Goal: Task Accomplishment & Management: Manage account settings

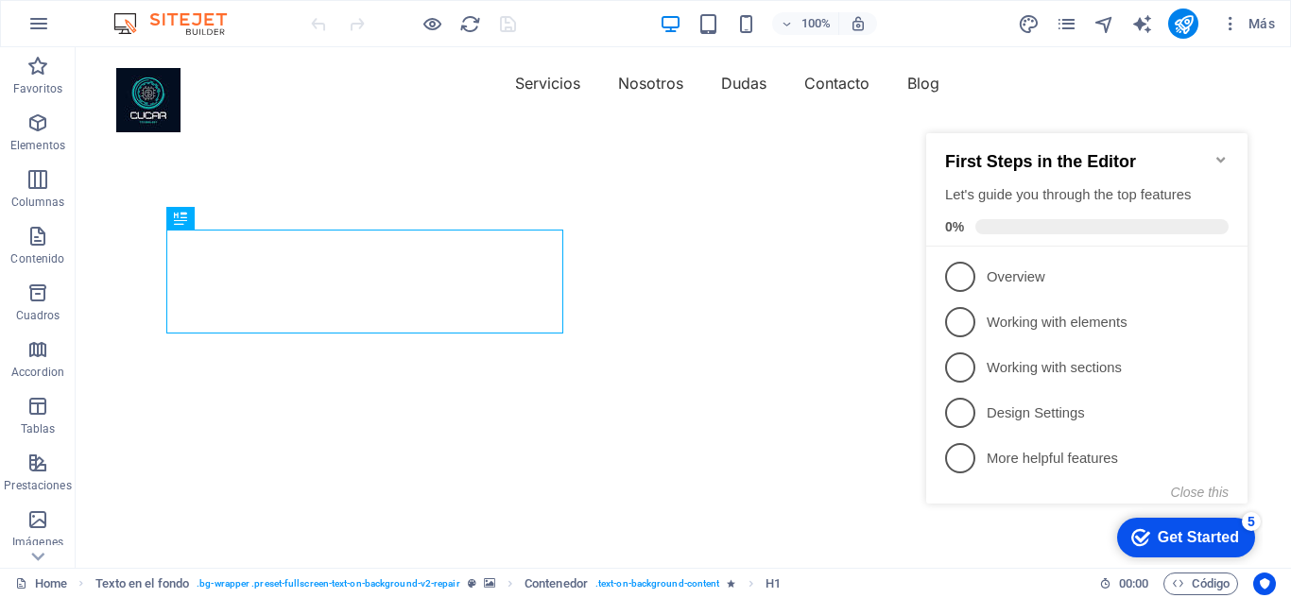
scroll to position [38, 0]
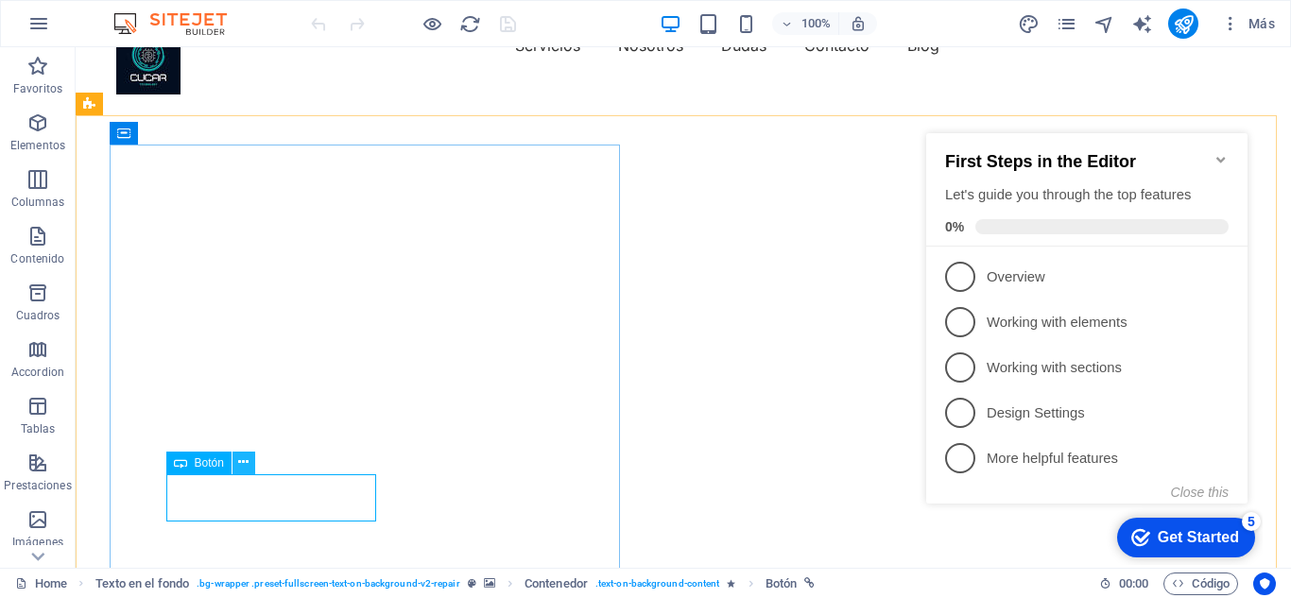
click at [242, 466] on icon at bounding box center [243, 463] width 10 height 20
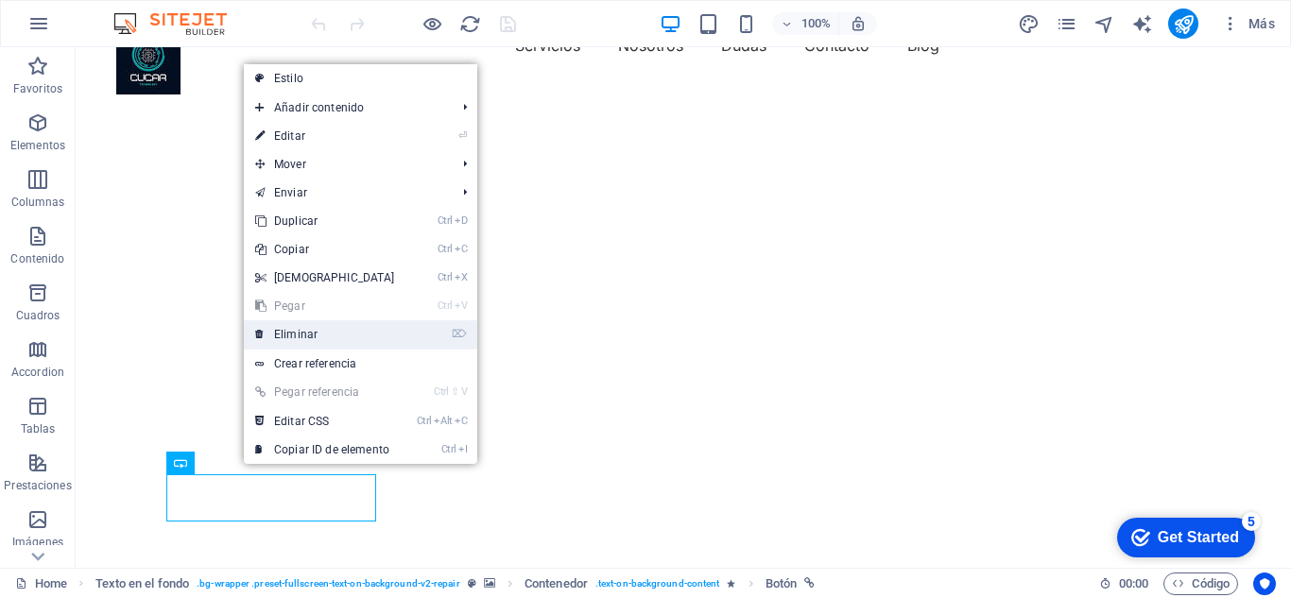
click at [310, 324] on link "⌦ Eliminar" at bounding box center [325, 334] width 163 height 28
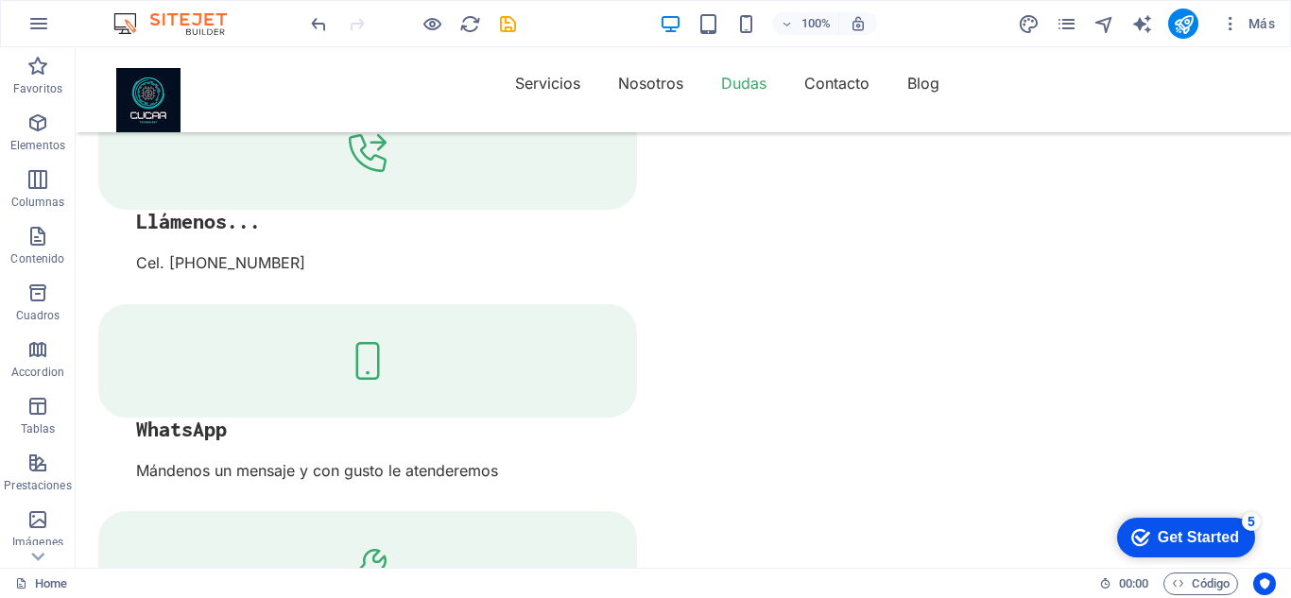
scroll to position [3404, 0]
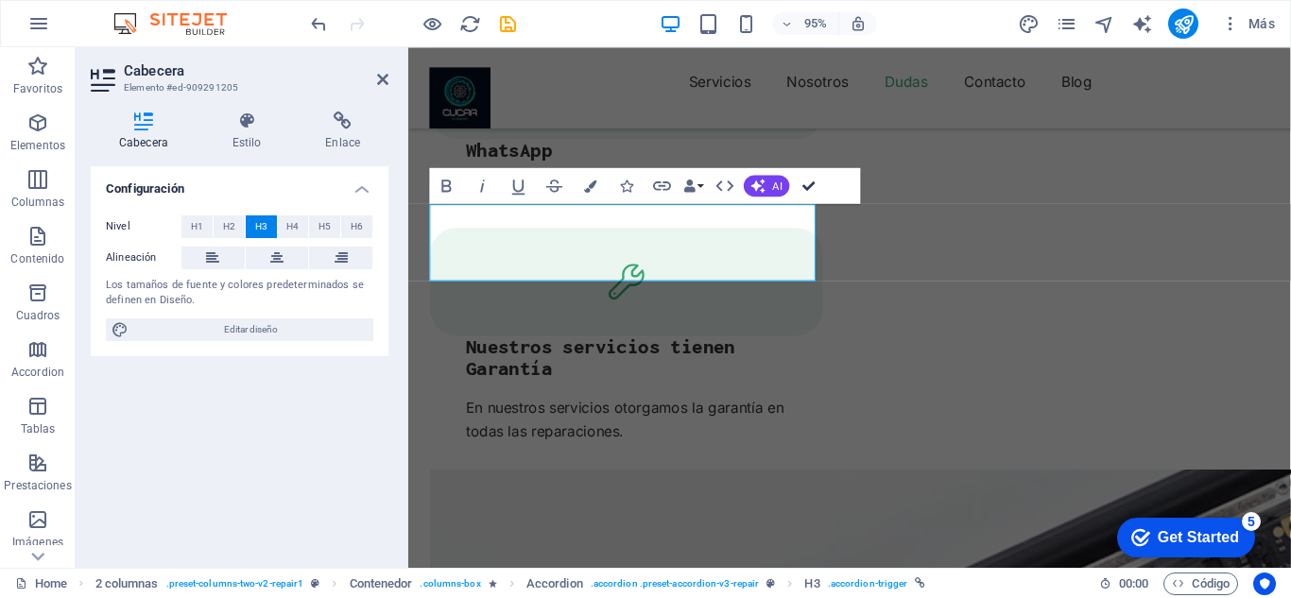
scroll to position [3403, 0]
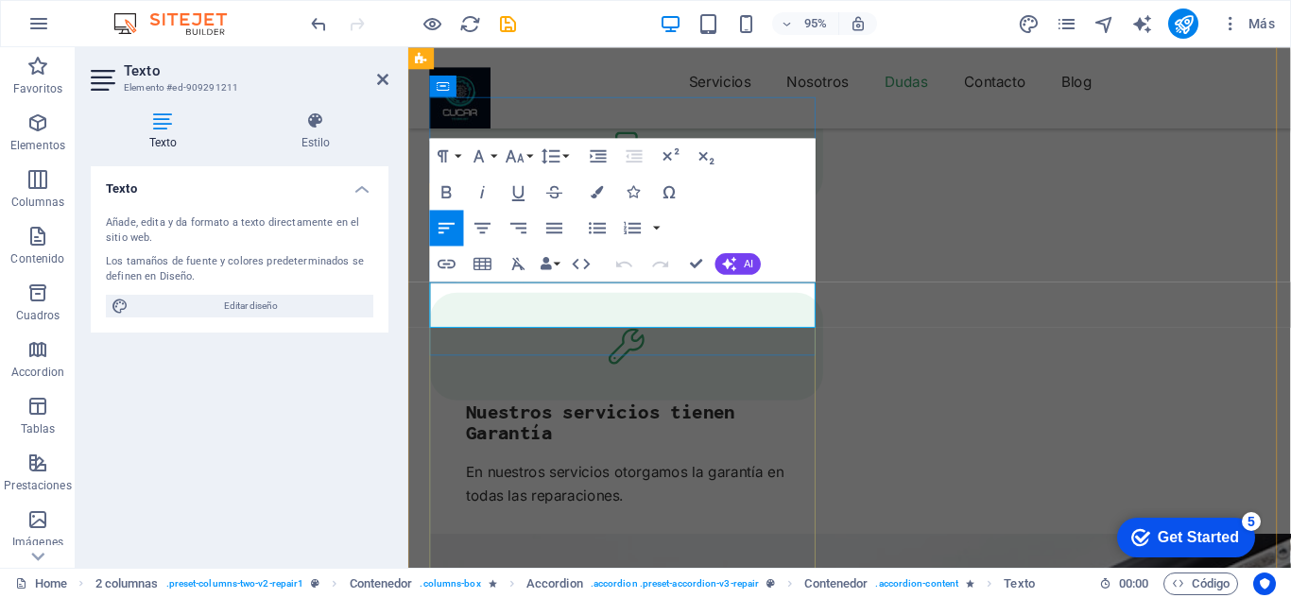
drag, startPoint x: 758, startPoint y: 331, endPoint x: 434, endPoint y: 313, distance: 324.8
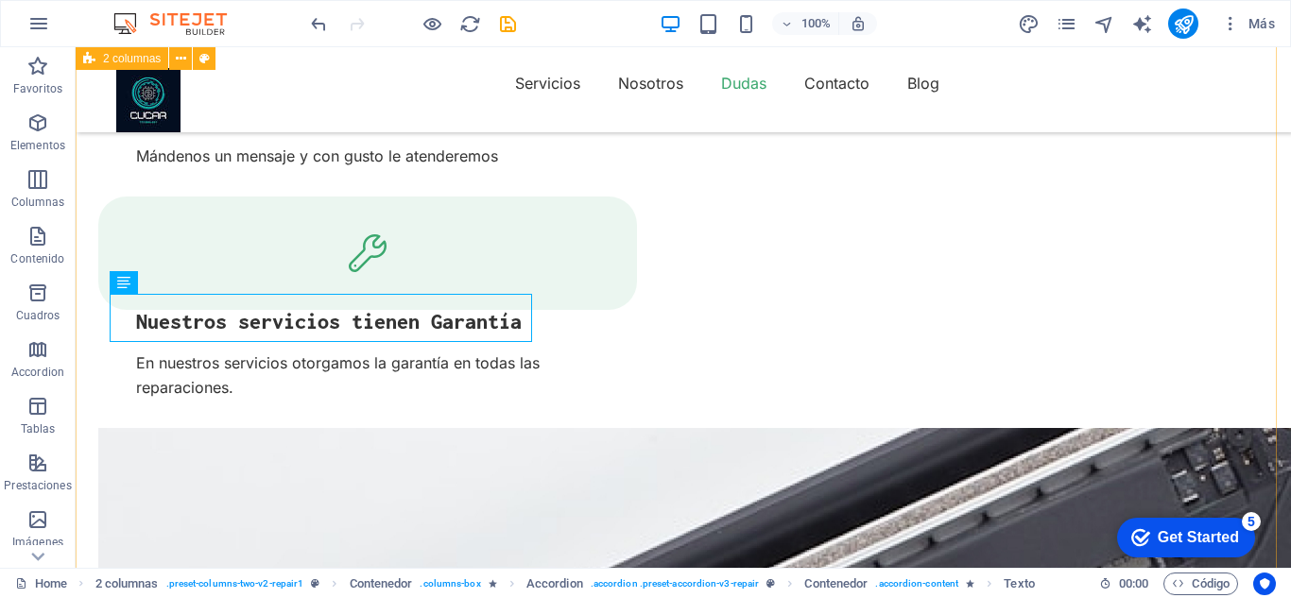
scroll to position [3403, 0]
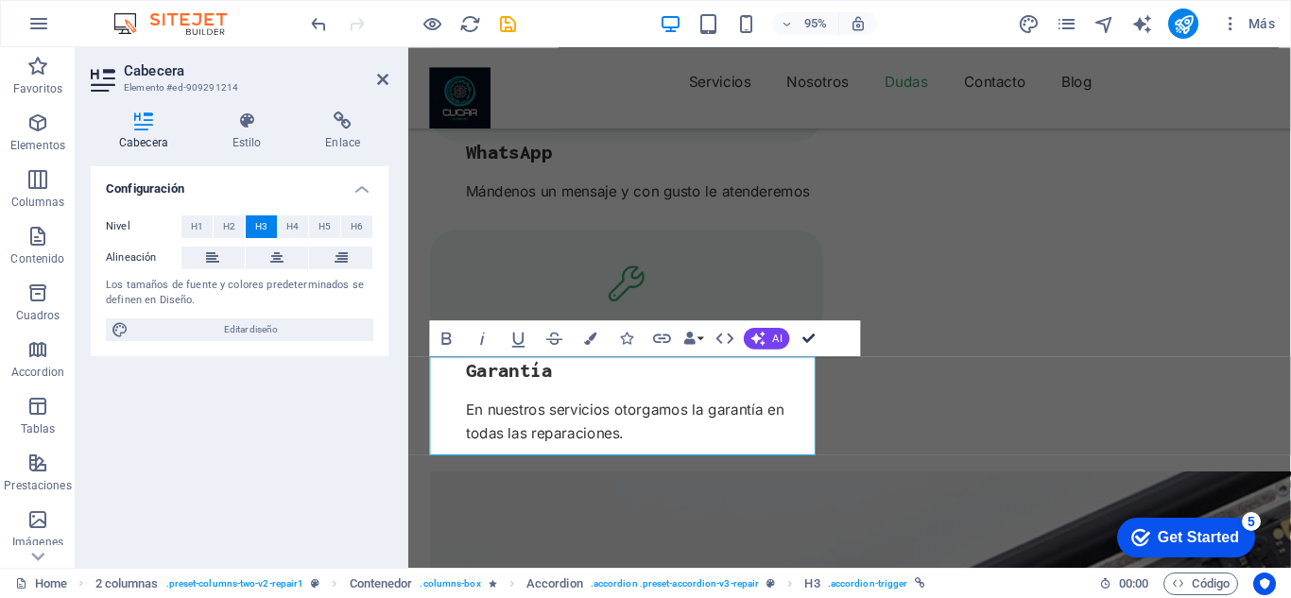
scroll to position [3402, 0]
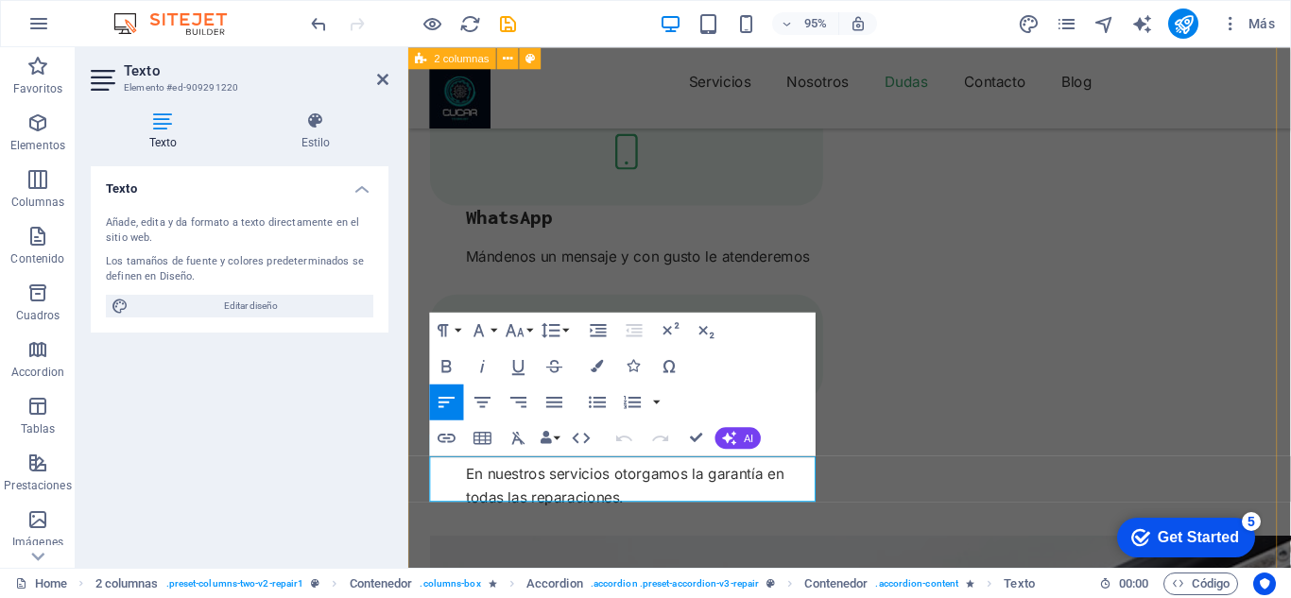
drag, startPoint x: 754, startPoint y: 515, endPoint x: 418, endPoint y: 484, distance: 338.0
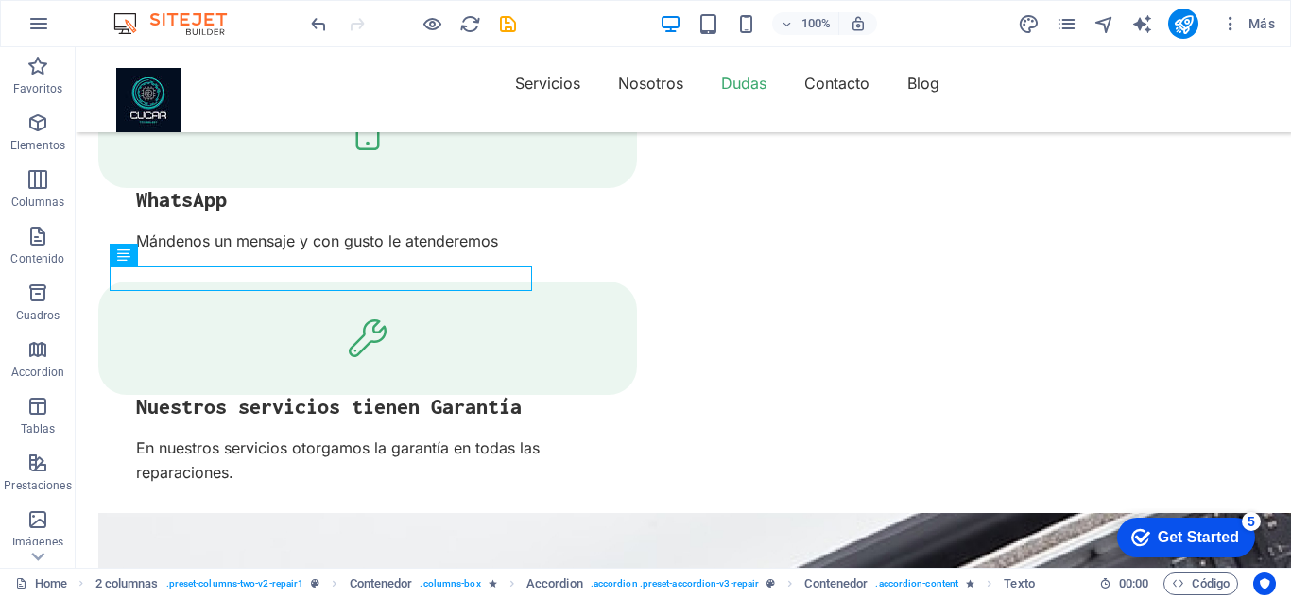
scroll to position [3641, 0]
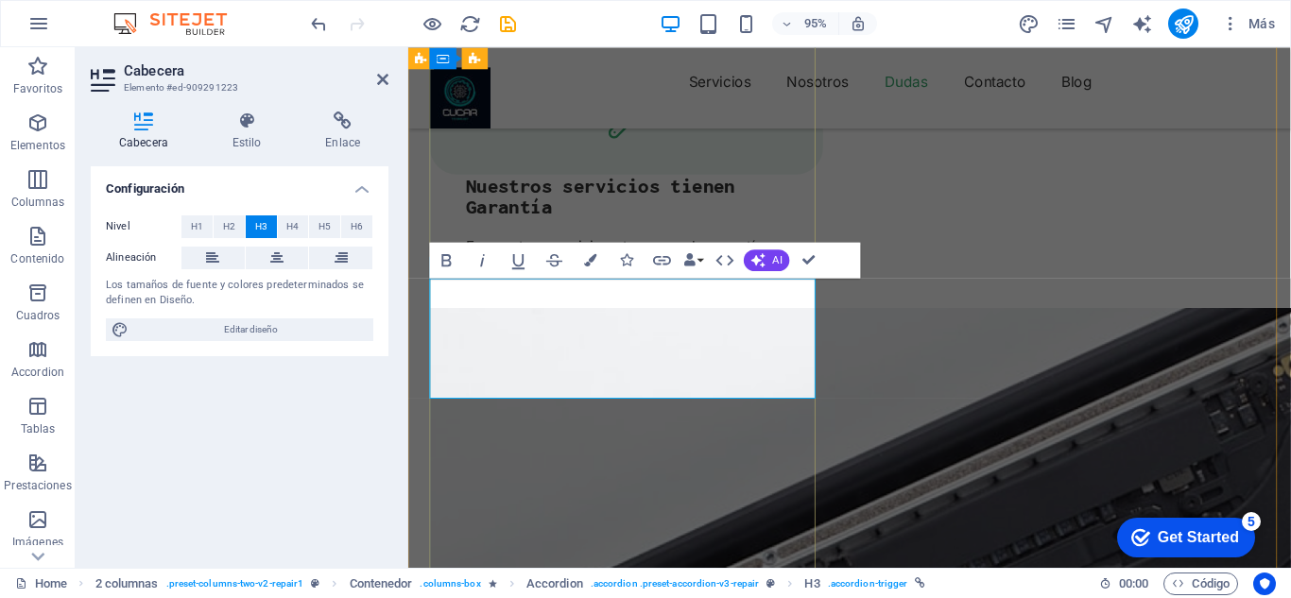
drag, startPoint x: 483, startPoint y: 380, endPoint x: 466, endPoint y: 379, distance: 17.0
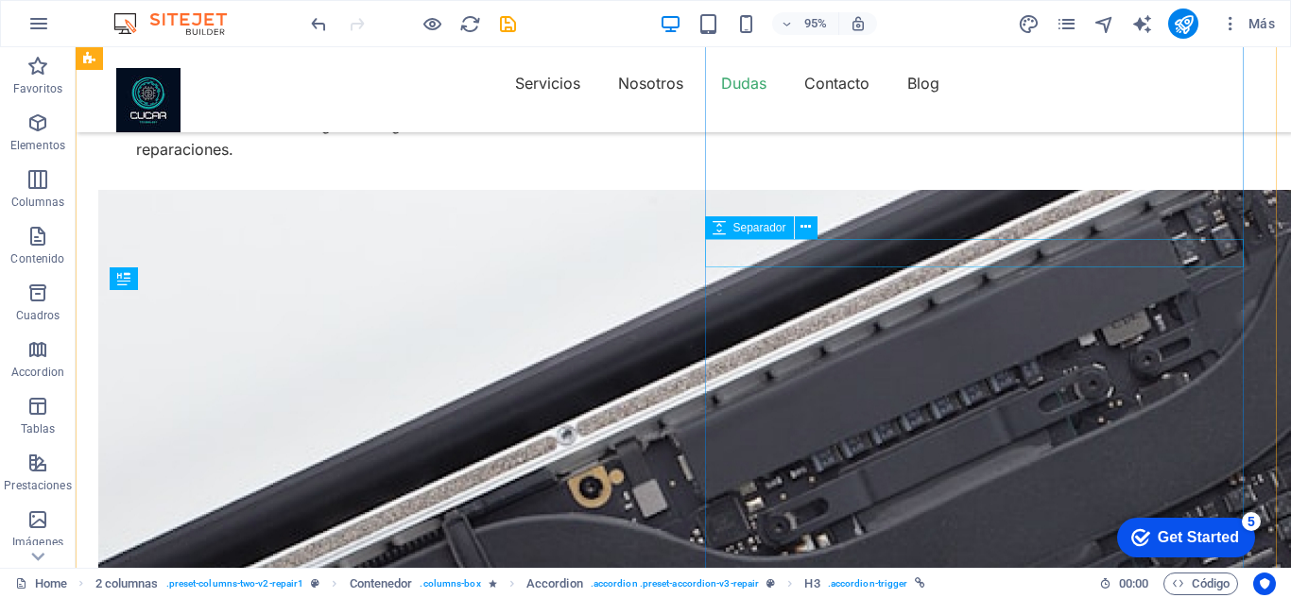
scroll to position [3642, 0]
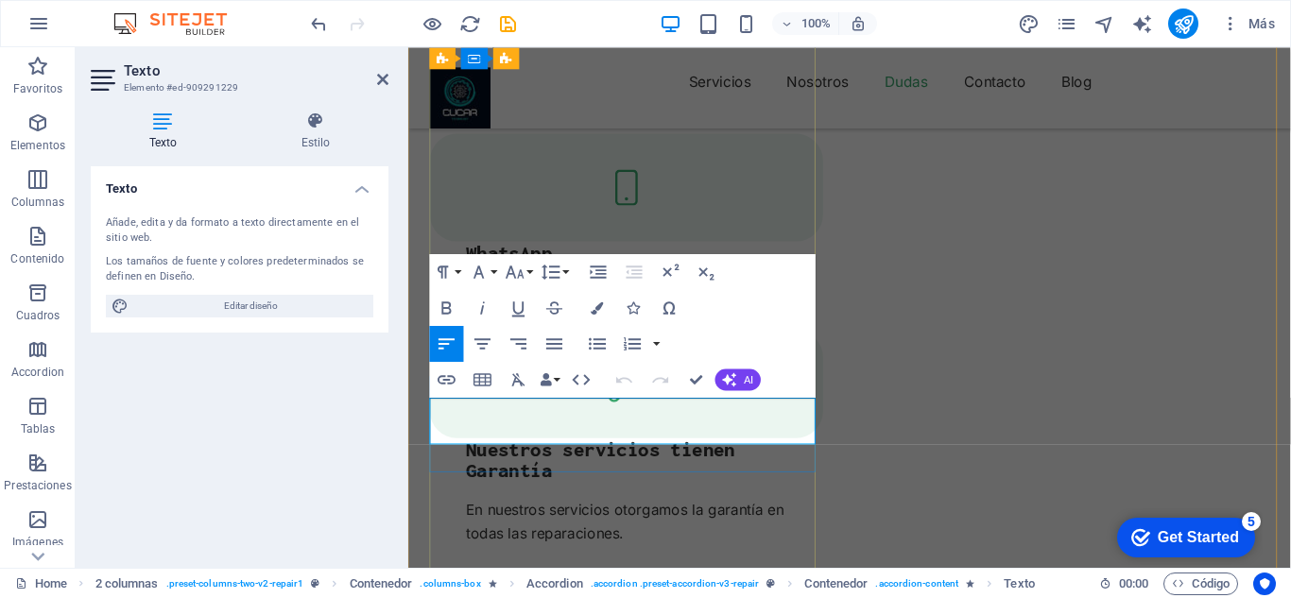
scroll to position [3921, 0]
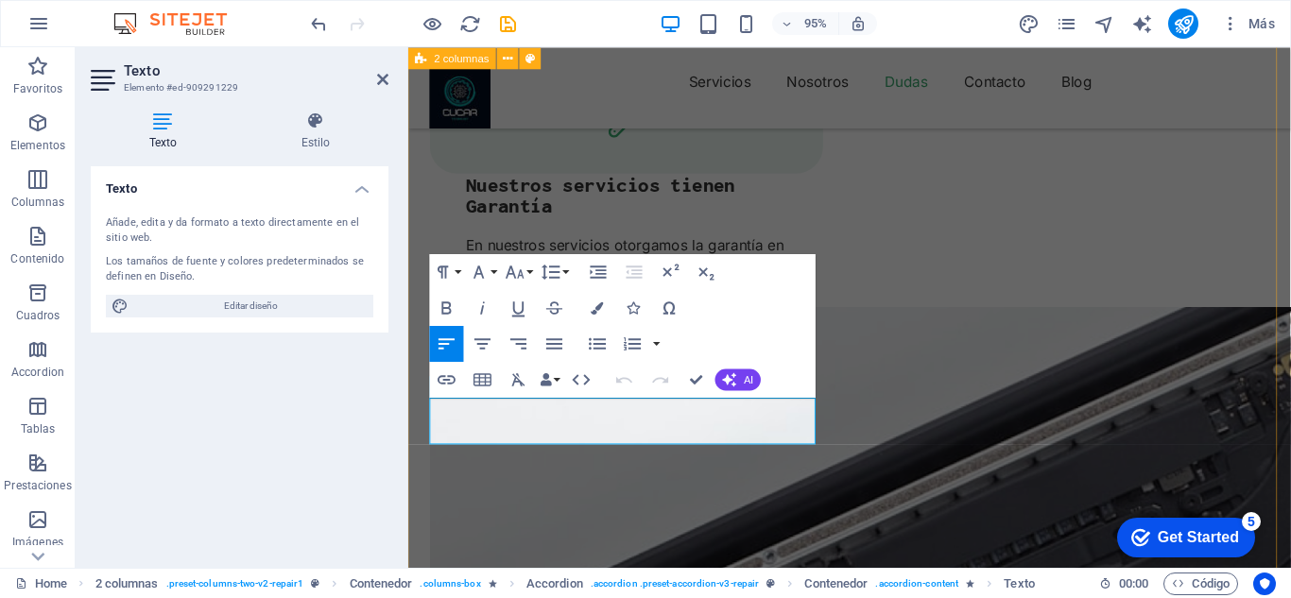
drag, startPoint x: 764, startPoint y: 452, endPoint x: 420, endPoint y: 432, distance: 344.7
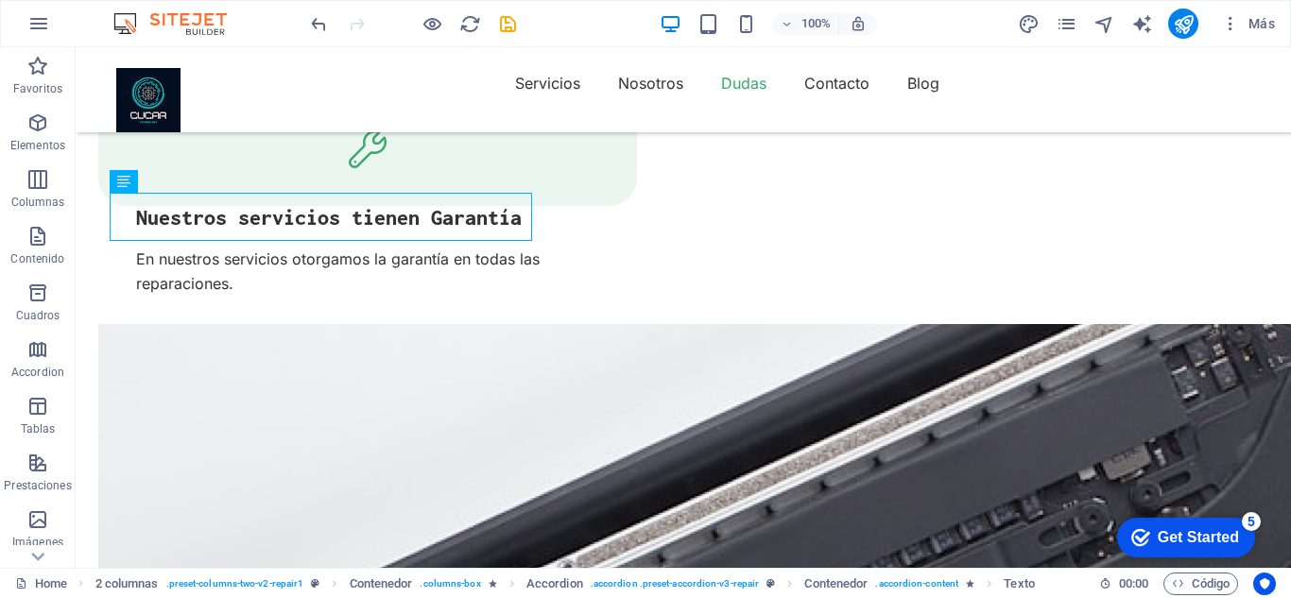
scroll to position [3886, 0]
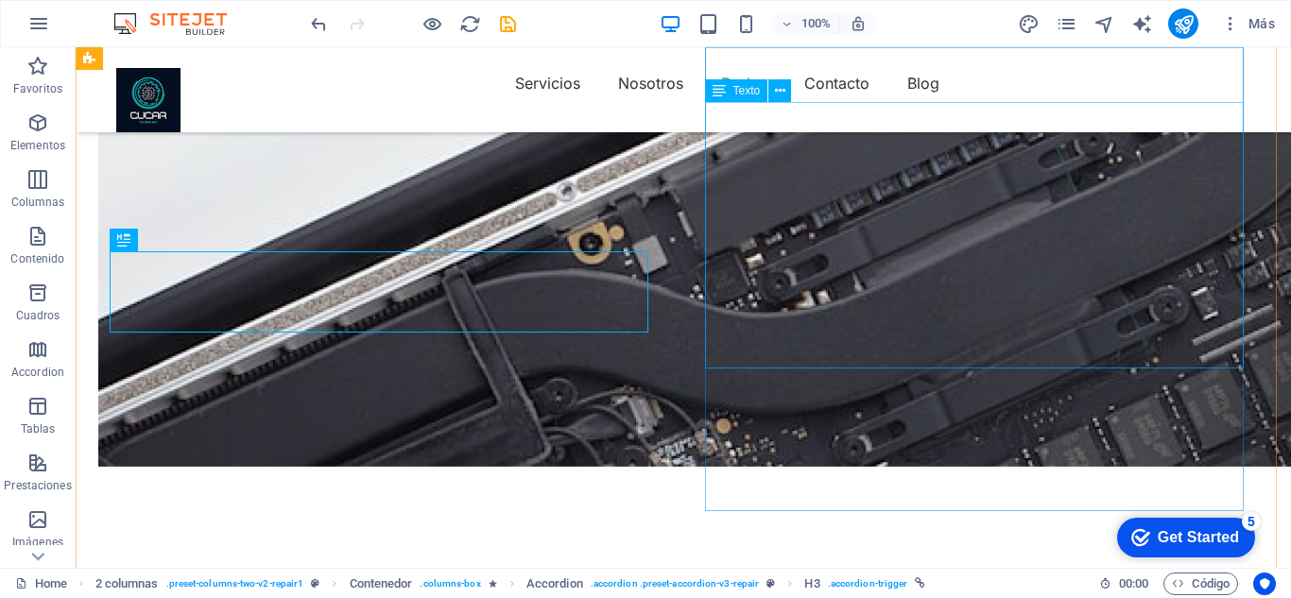
scroll to position [3862, 0]
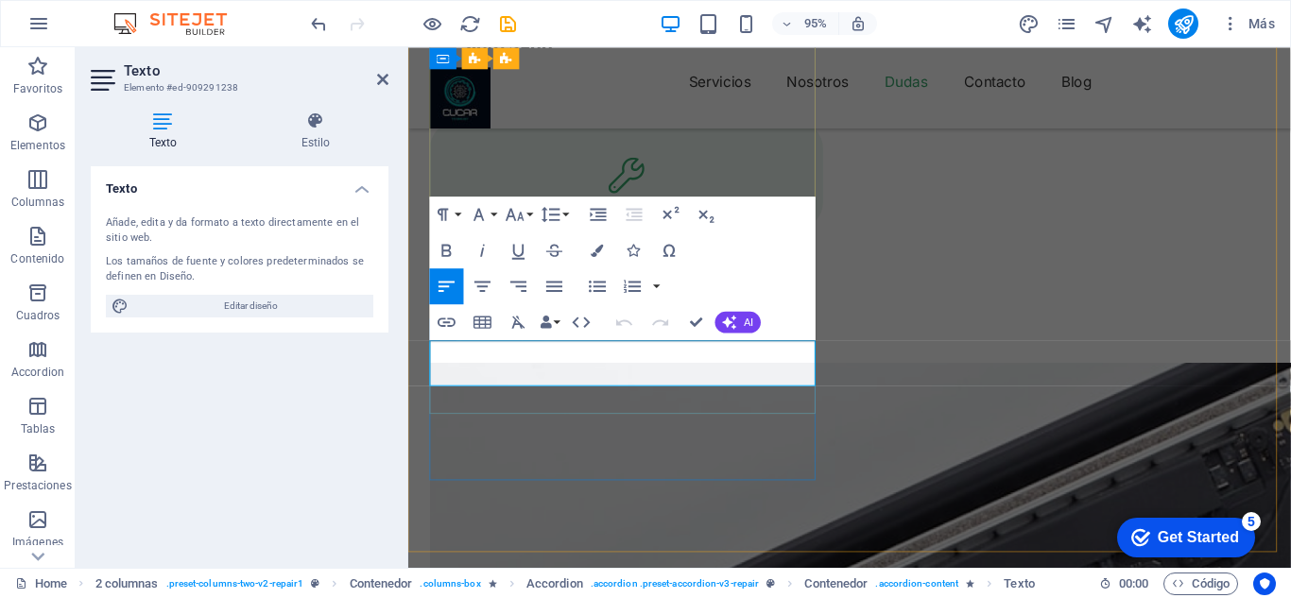
scroll to position [4141, 0]
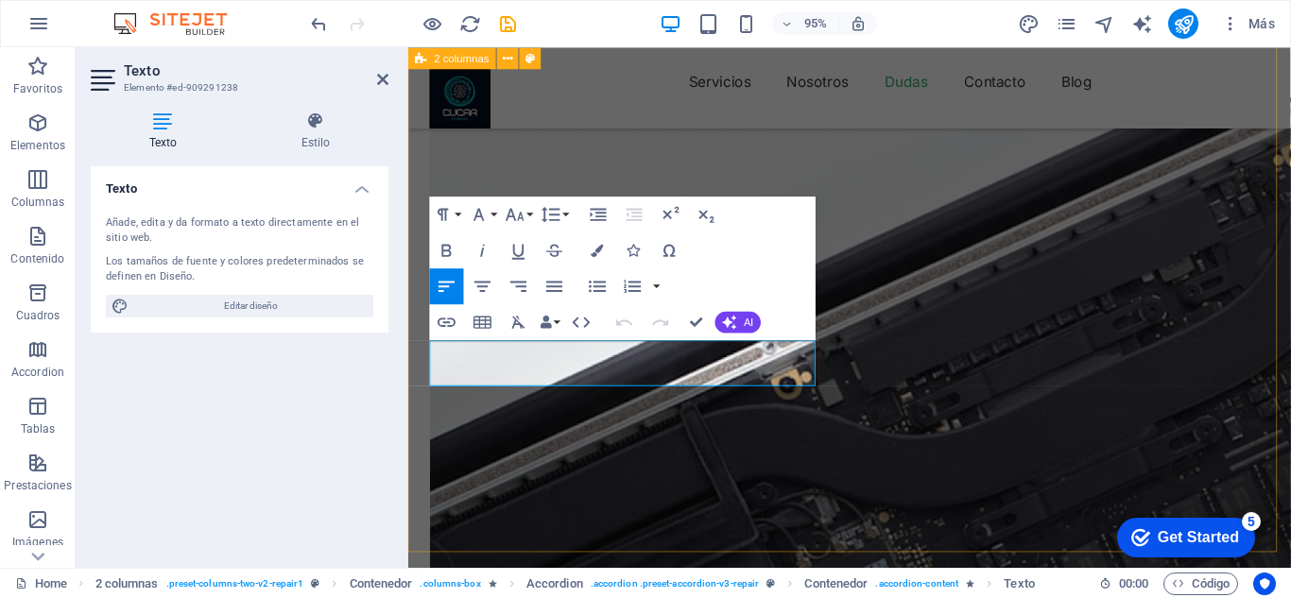
drag, startPoint x: 762, startPoint y: 389, endPoint x: 416, endPoint y: 372, distance: 346.4
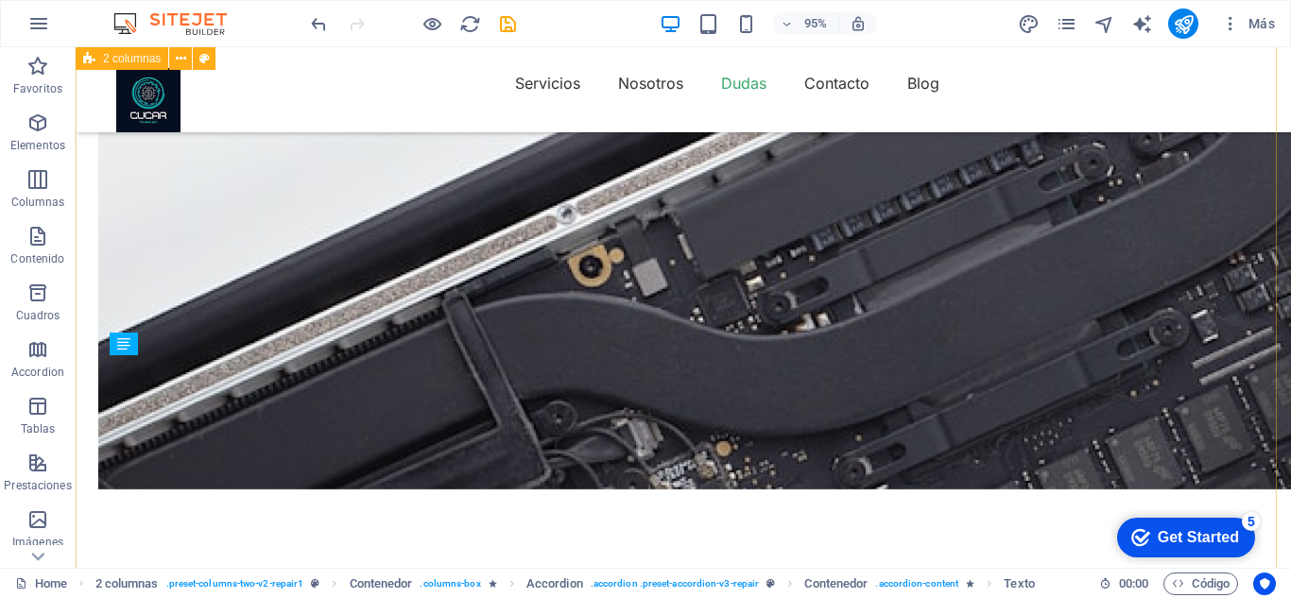
scroll to position [3839, 0]
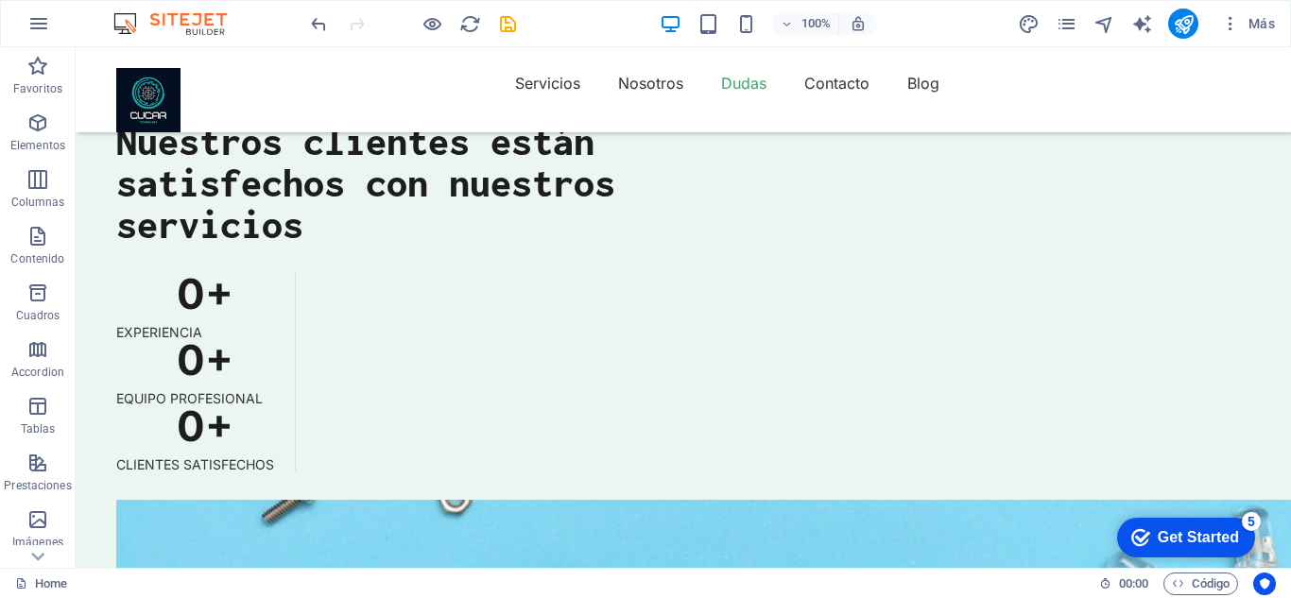
scroll to position [5053, 0]
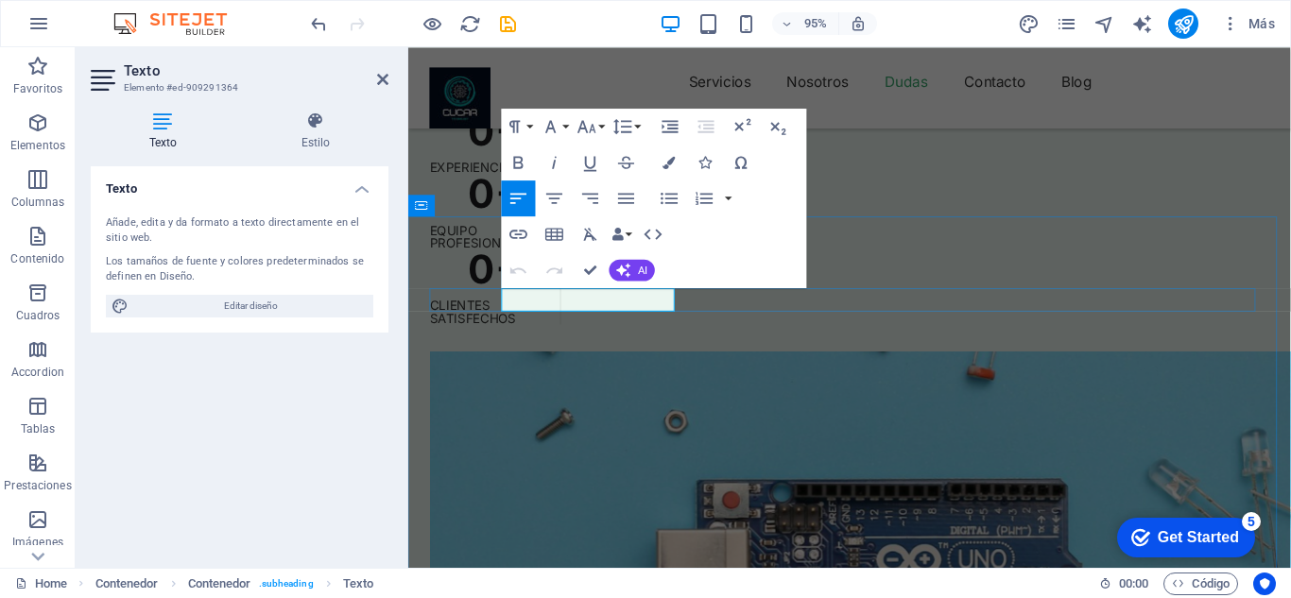
drag, startPoint x: 683, startPoint y: 308, endPoint x: 563, endPoint y: 320, distance: 120.7
drag, startPoint x: 684, startPoint y: 310, endPoint x: 512, endPoint y: 308, distance: 172.1
drag, startPoint x: 669, startPoint y: 310, endPoint x: 559, endPoint y: 314, distance: 110.7
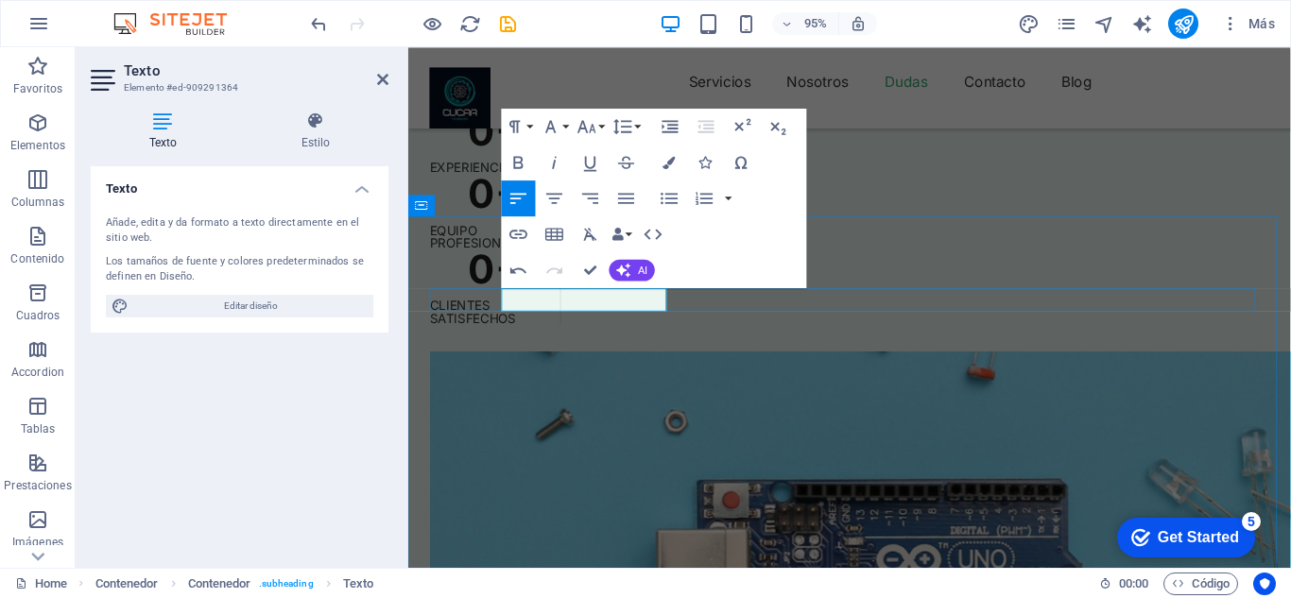
drag, startPoint x: 676, startPoint y: 316, endPoint x: 501, endPoint y: 312, distance: 174.9
click at [517, 156] on icon "button" at bounding box center [519, 162] width 22 height 22
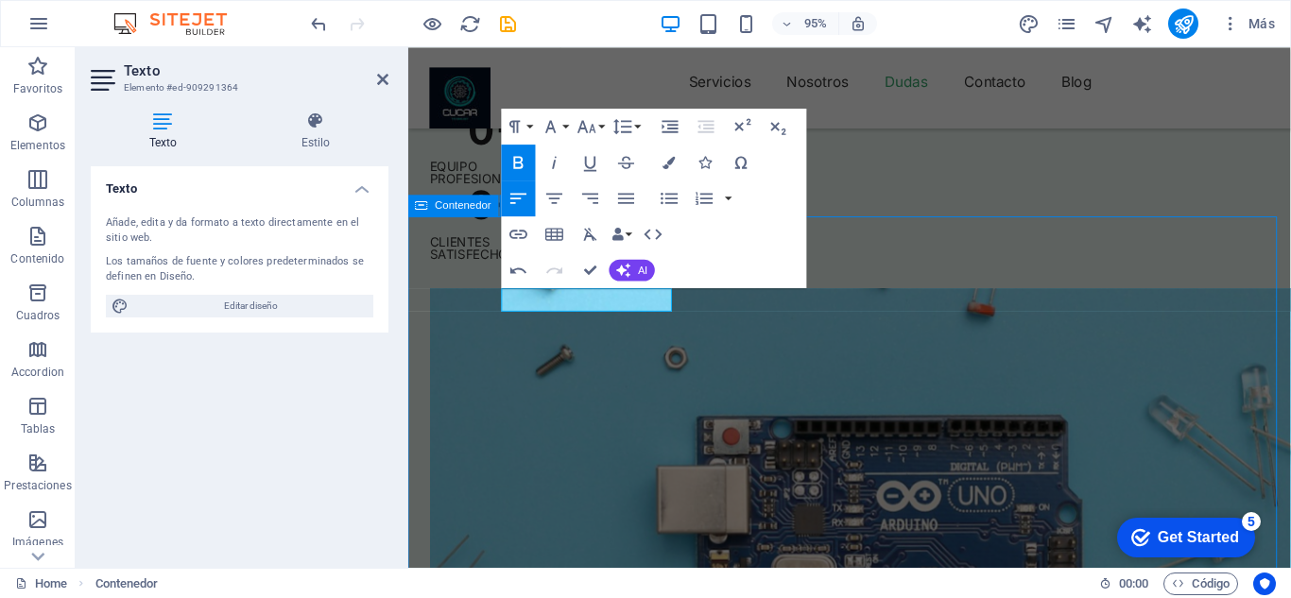
scroll to position [5053, 0]
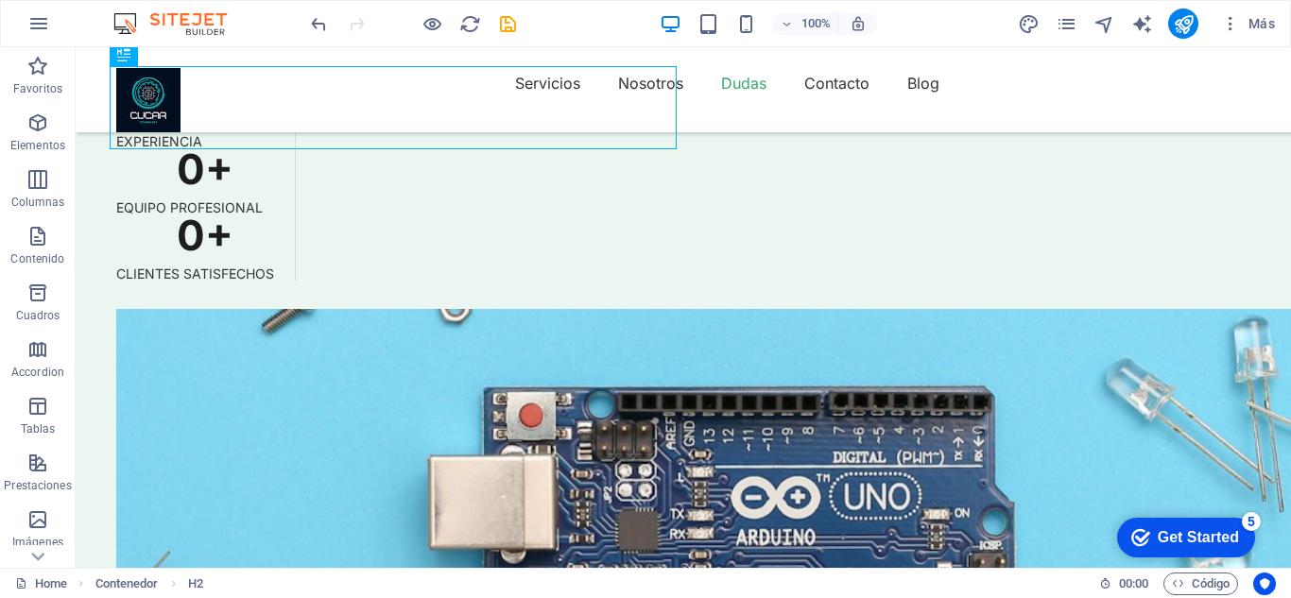
scroll to position [5345, 0]
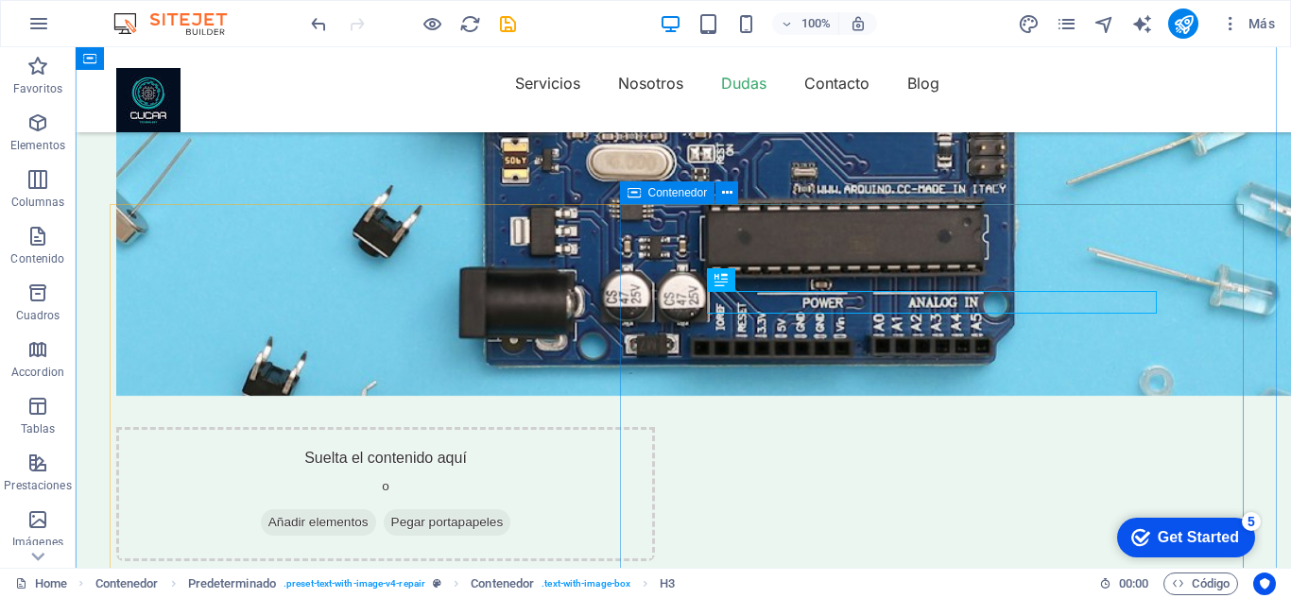
scroll to position [5304, 0]
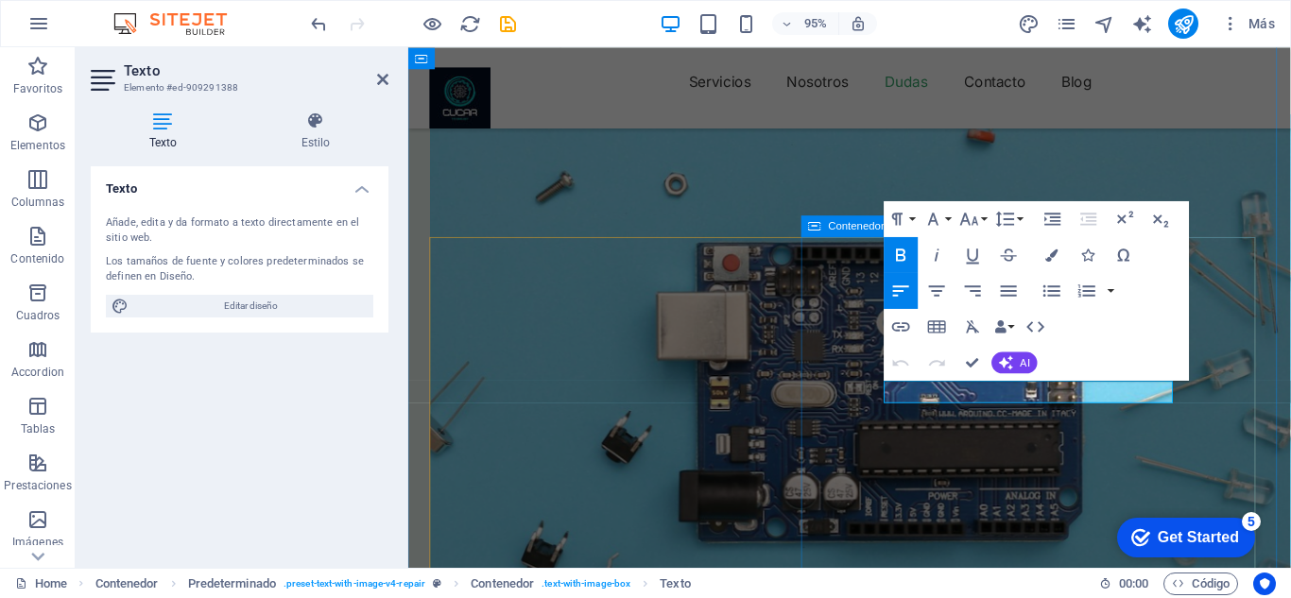
drag, startPoint x: 1110, startPoint y: 413, endPoint x: 889, endPoint y: 427, distance: 221.7
drag, startPoint x: 972, startPoint y: 362, endPoint x: 898, endPoint y: 315, distance: 87.6
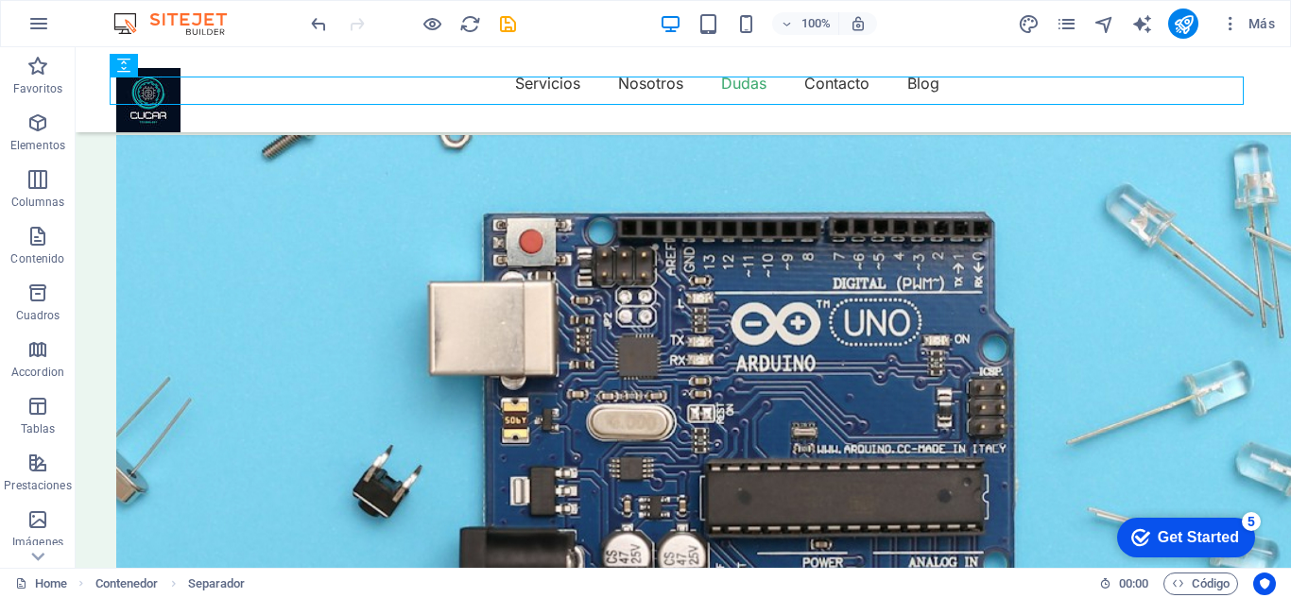
scroll to position [5417, 0]
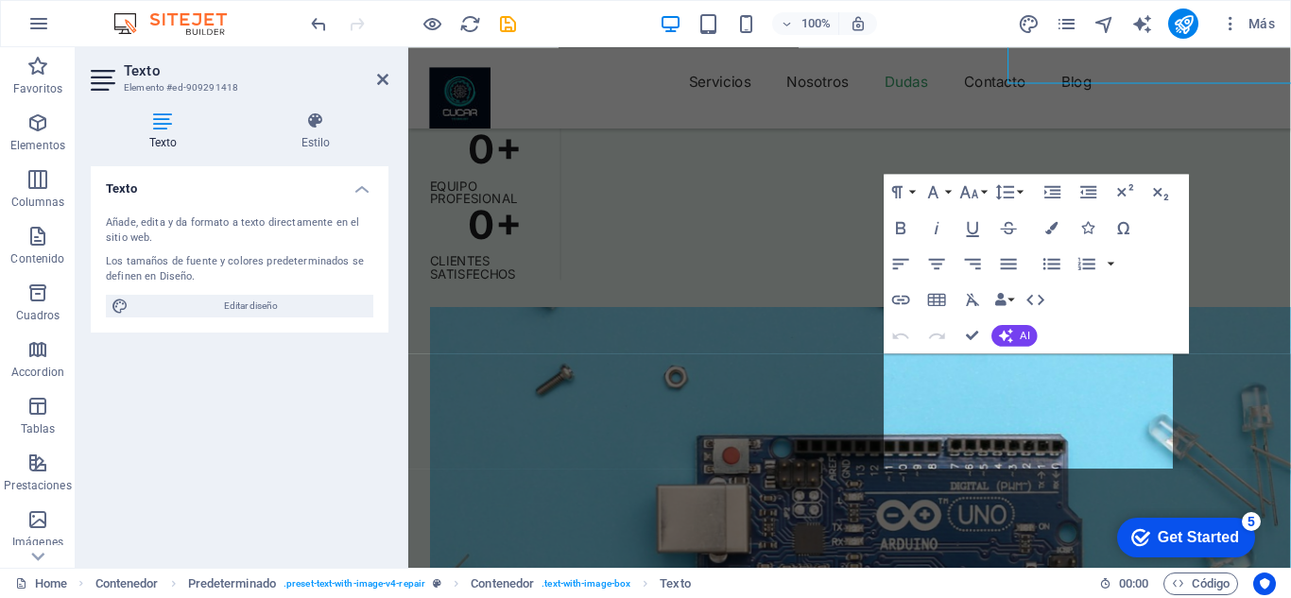
scroll to position [5735, 0]
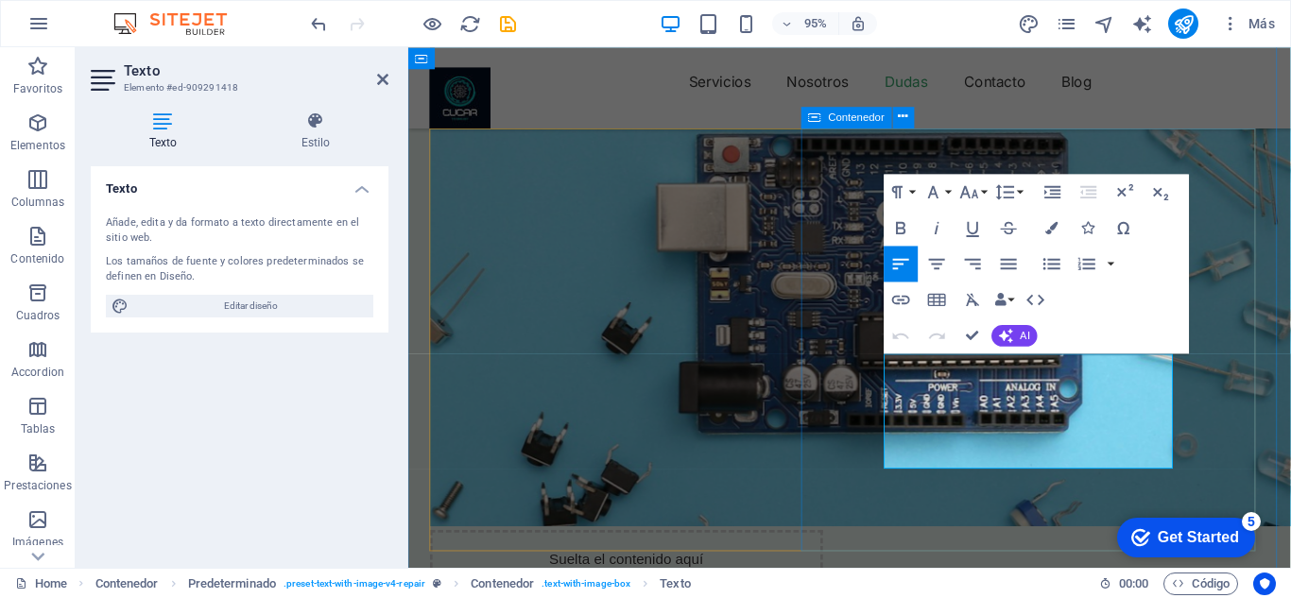
drag, startPoint x: 1181, startPoint y: 486, endPoint x: 899, endPoint y: 380, distance: 301.0
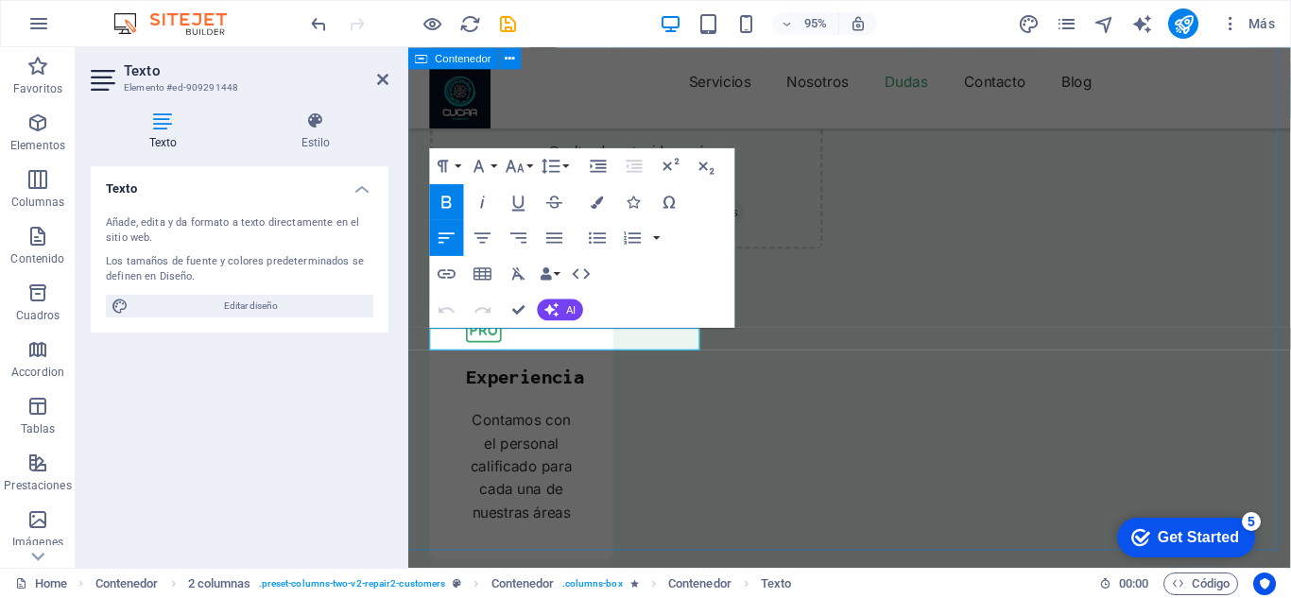
drag, startPoint x: 669, startPoint y: 353, endPoint x: 424, endPoint y: 358, distance: 244.9
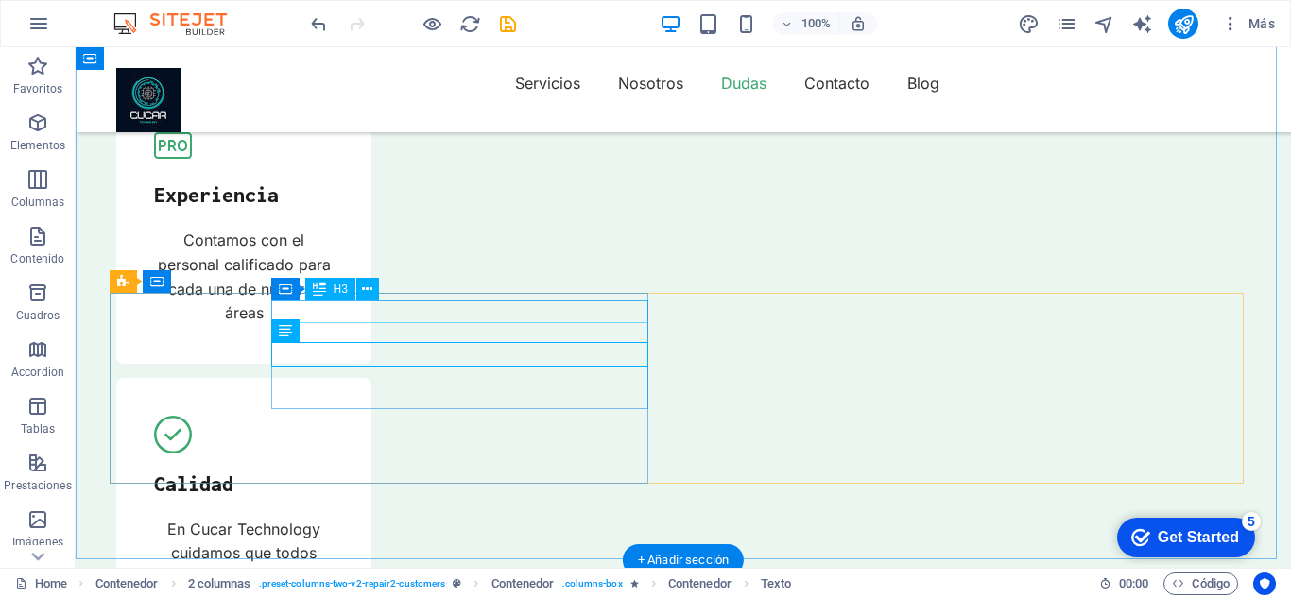
scroll to position [5682, 0]
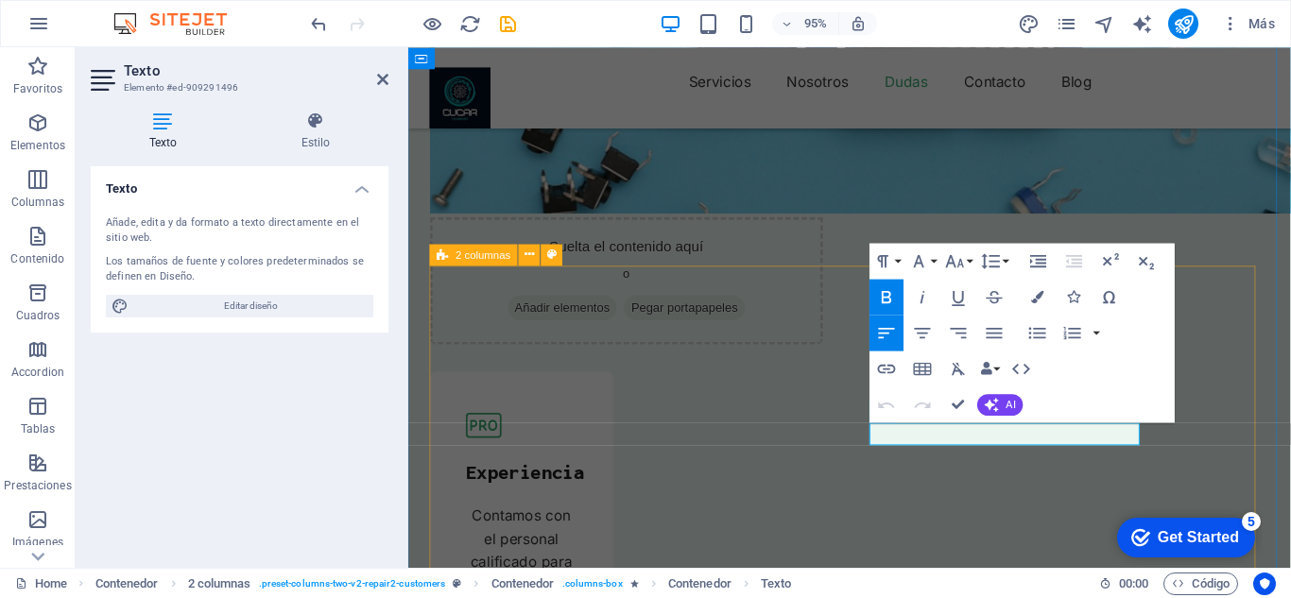
drag, startPoint x: 1097, startPoint y: 456, endPoint x: 882, endPoint y: 459, distance: 214.6
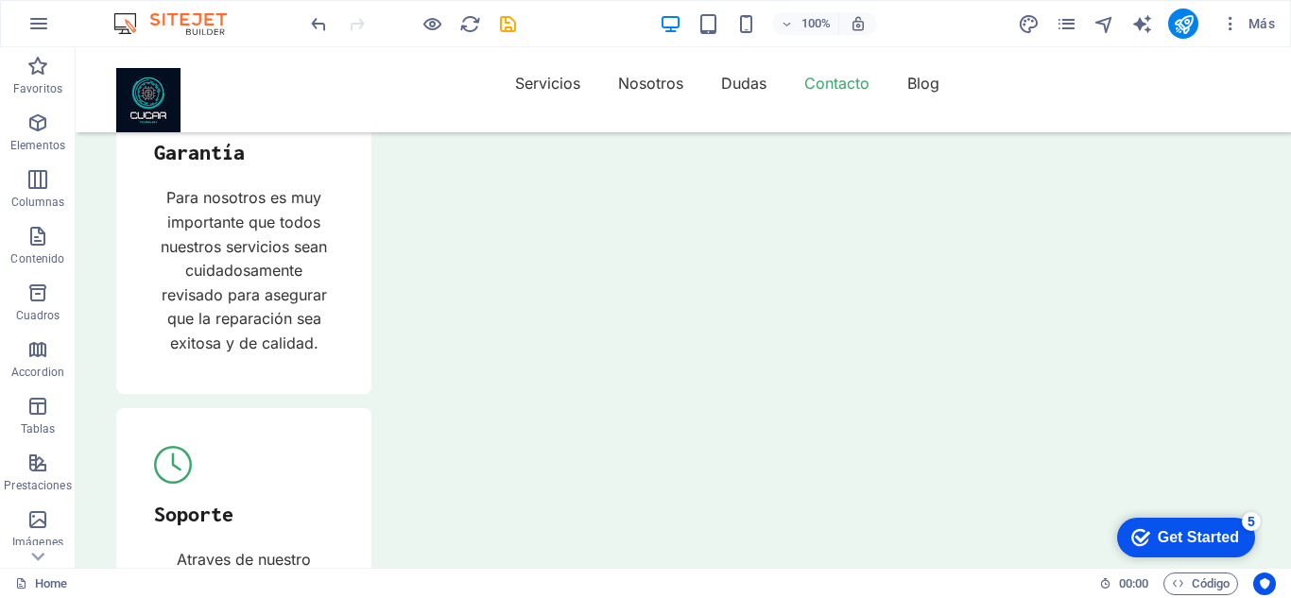
scroll to position [6848, 0]
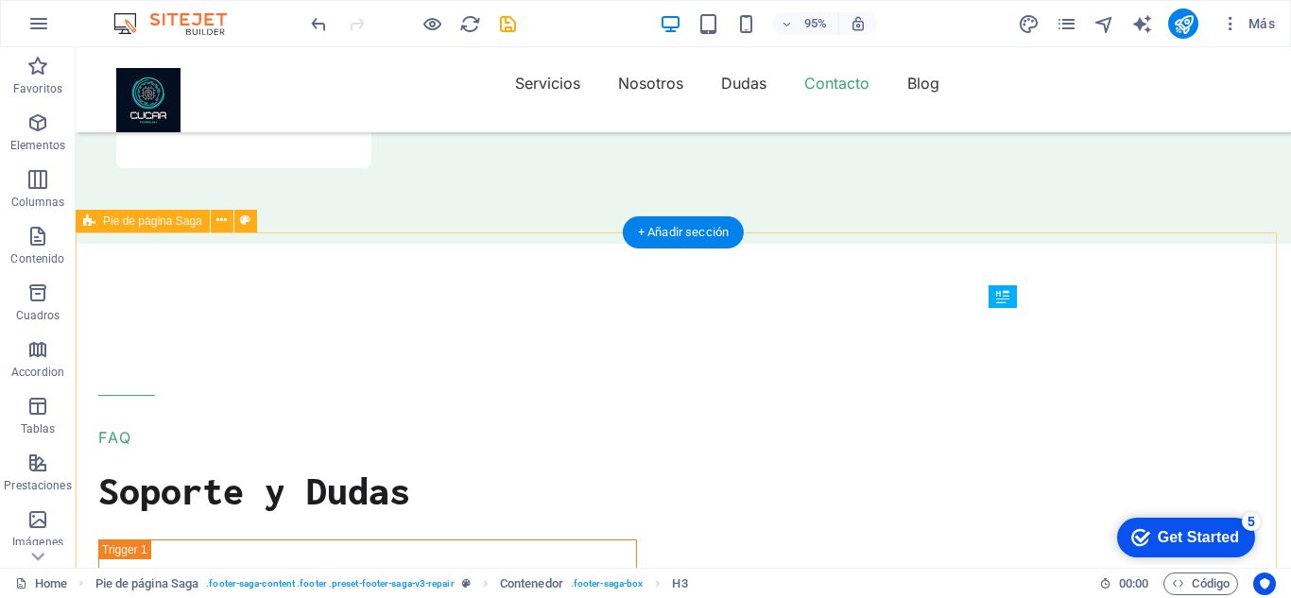
scroll to position [6849, 0]
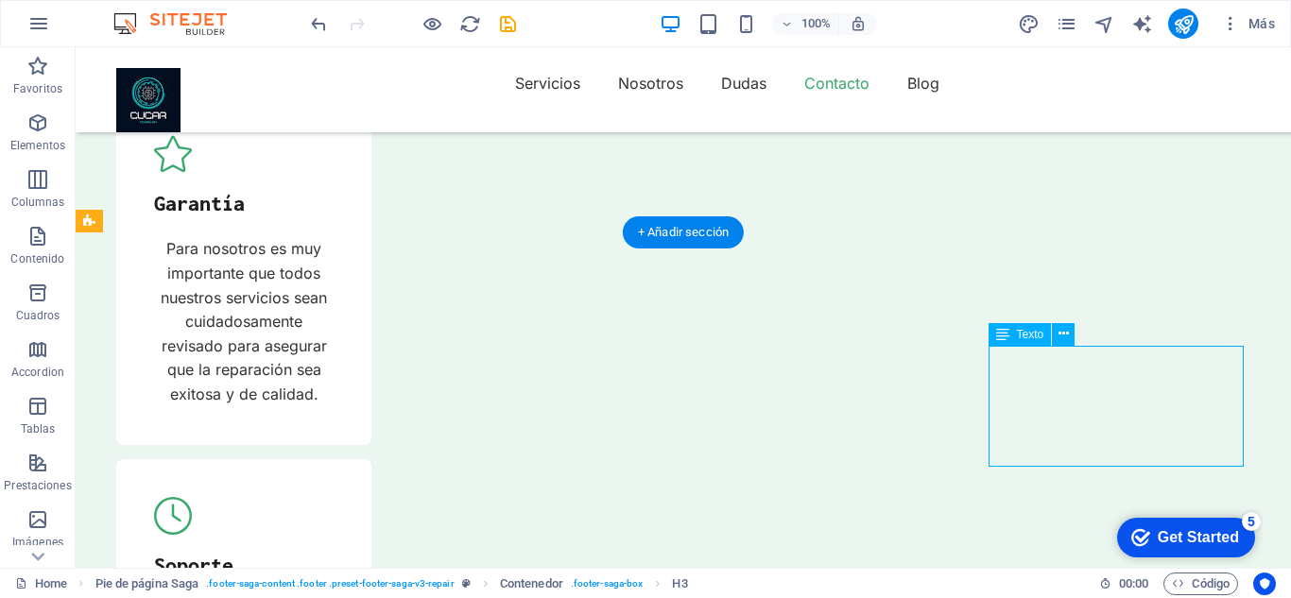
scroll to position [7348, 0]
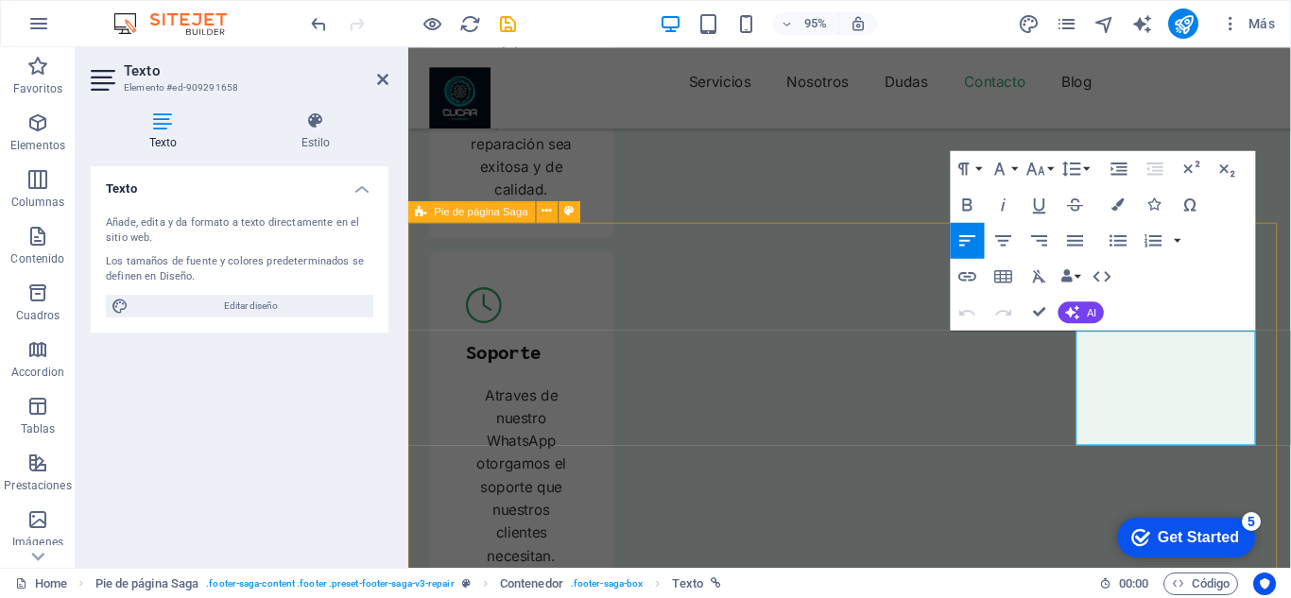
drag, startPoint x: 1260, startPoint y: 403, endPoint x: 1107, endPoint y: 356, distance: 160.0
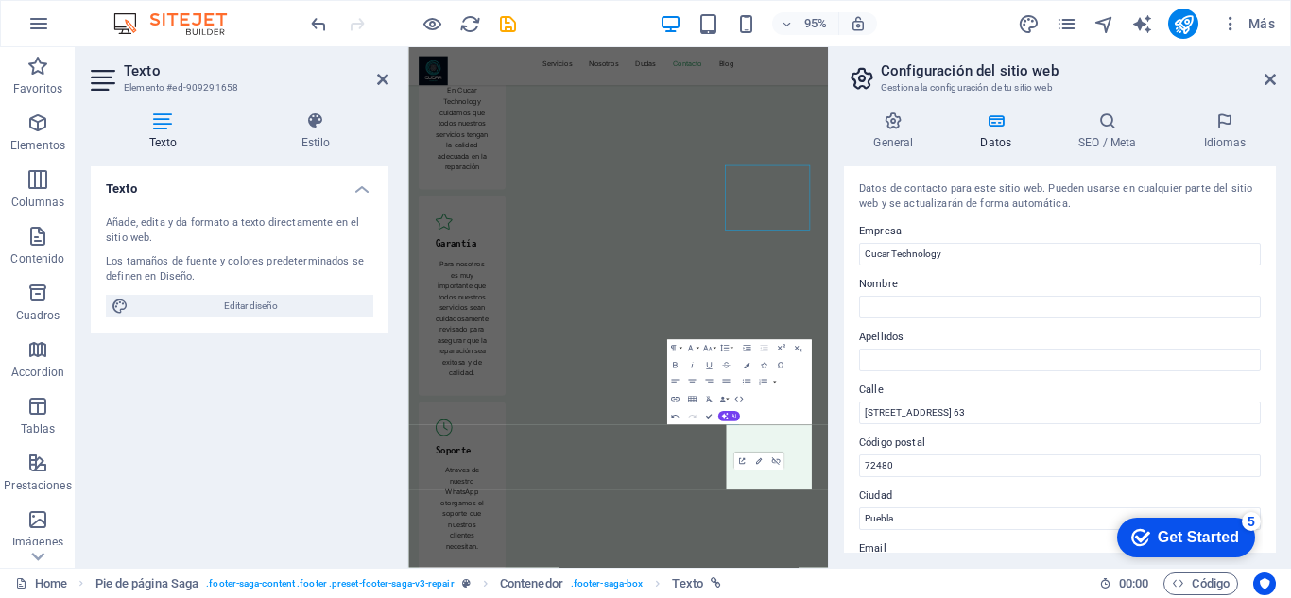
scroll to position [7383, 0]
click at [1271, 78] on icon at bounding box center [1270, 79] width 11 height 15
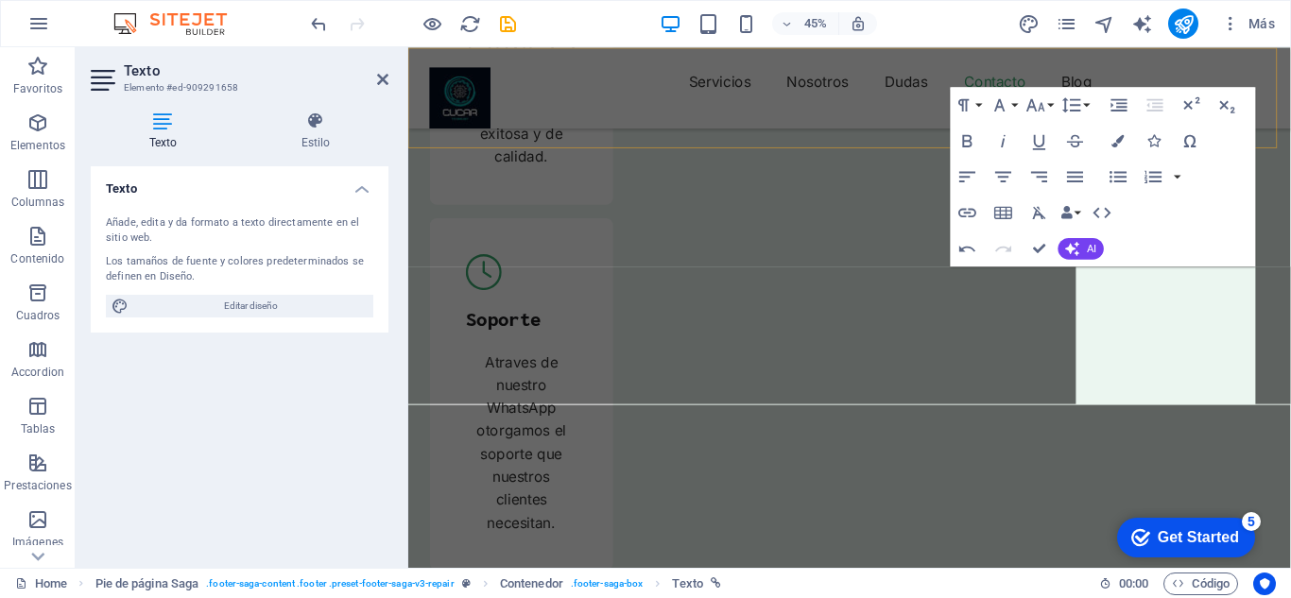
scroll to position [7415, 0]
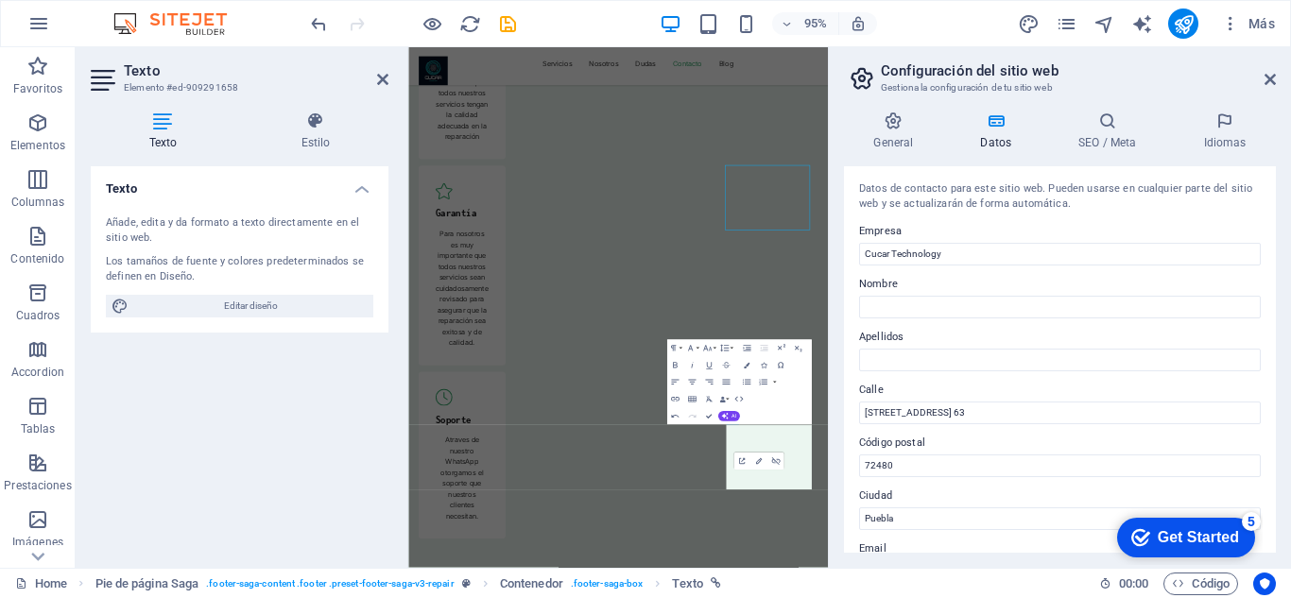
scroll to position [7383, 0]
click at [1269, 78] on icon at bounding box center [1270, 79] width 11 height 15
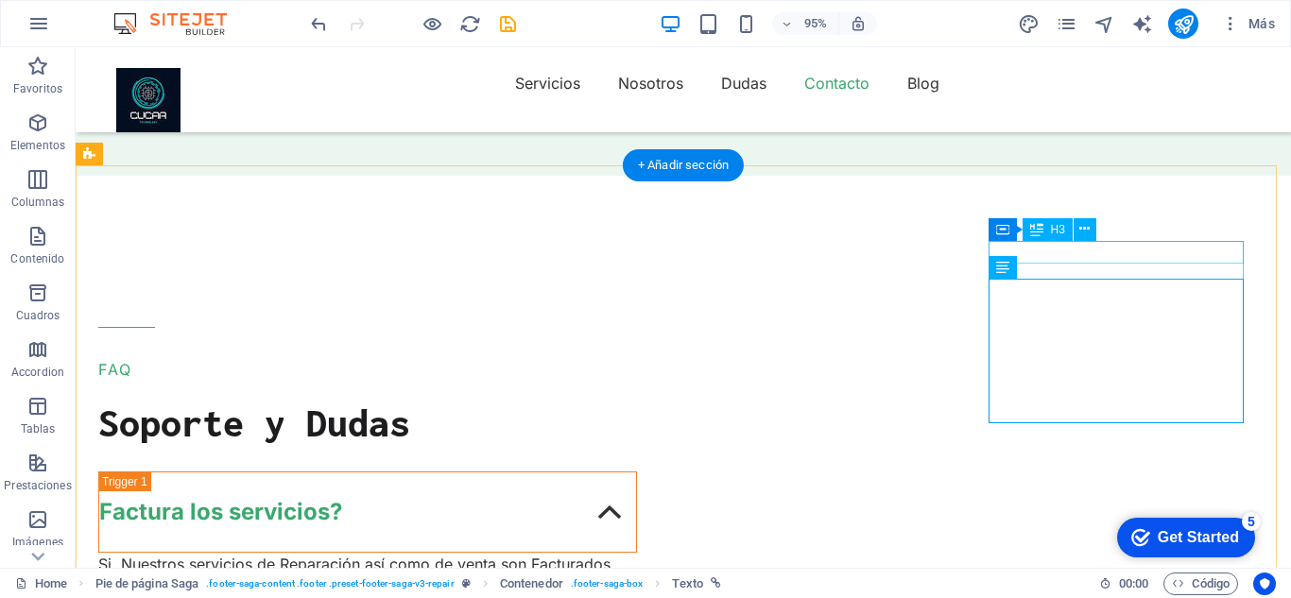
scroll to position [6916, 0]
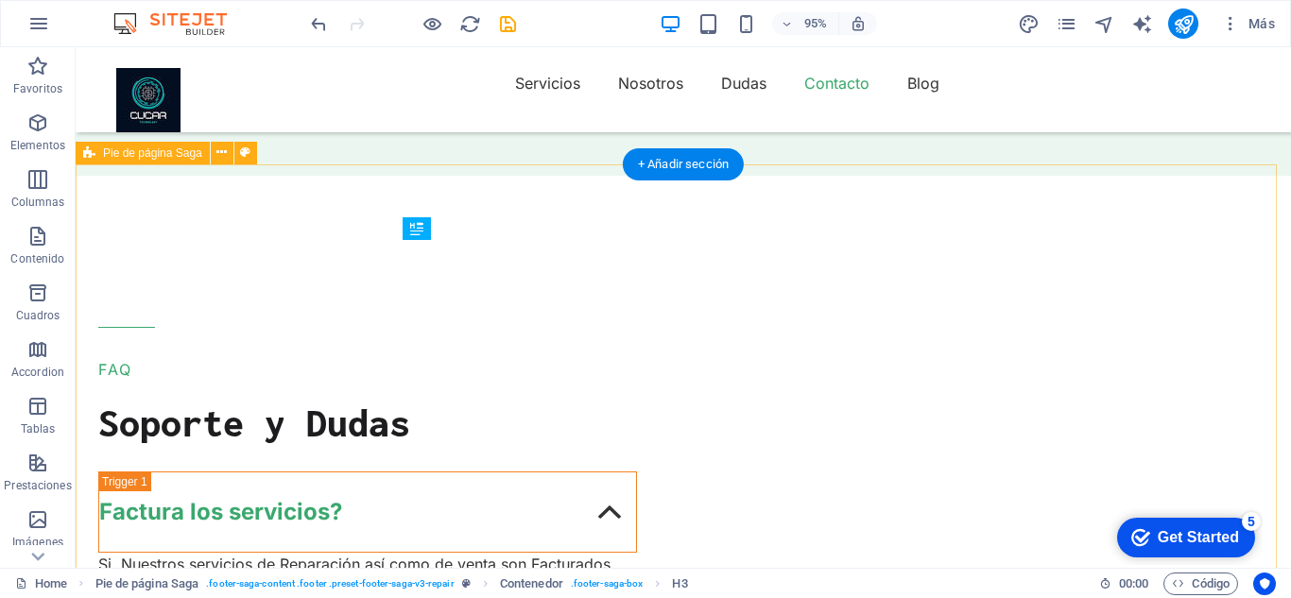
scroll to position [6917, 0]
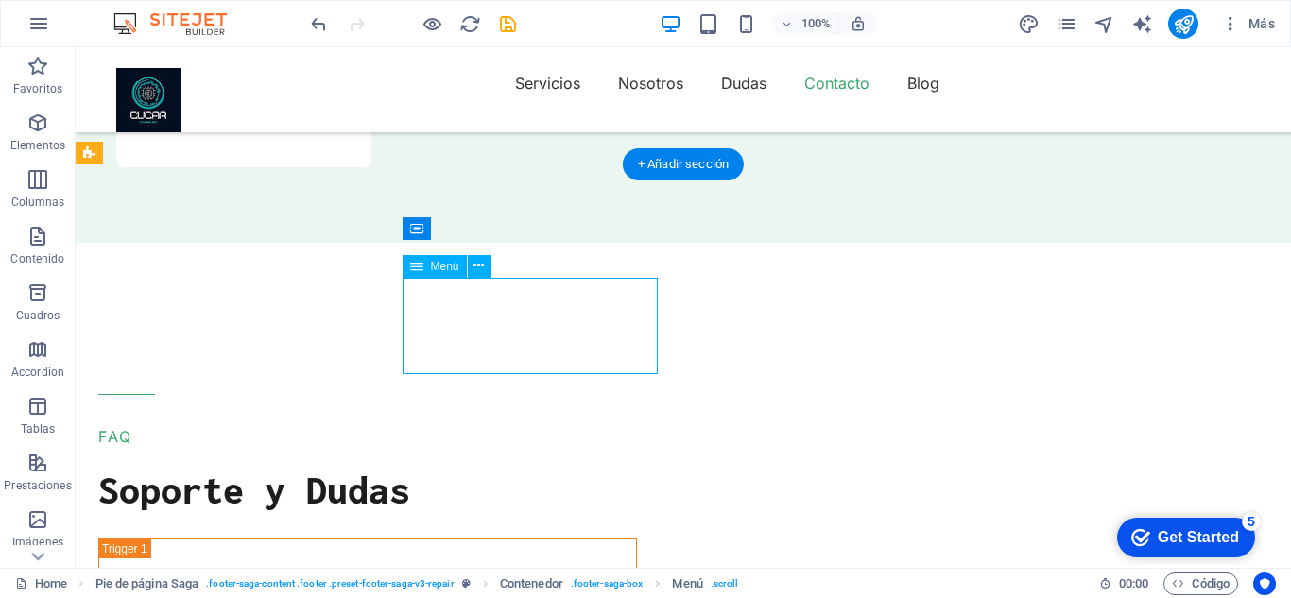
select select
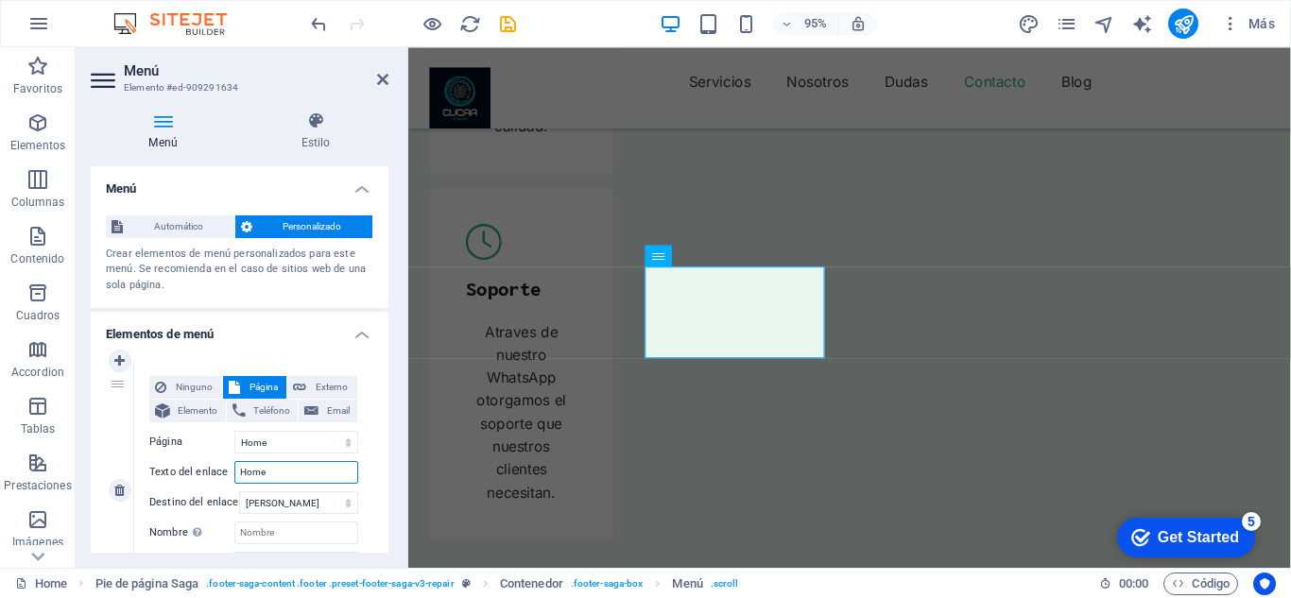
click at [287, 473] on input "Home" at bounding box center [296, 472] width 124 height 23
type input "H"
select select
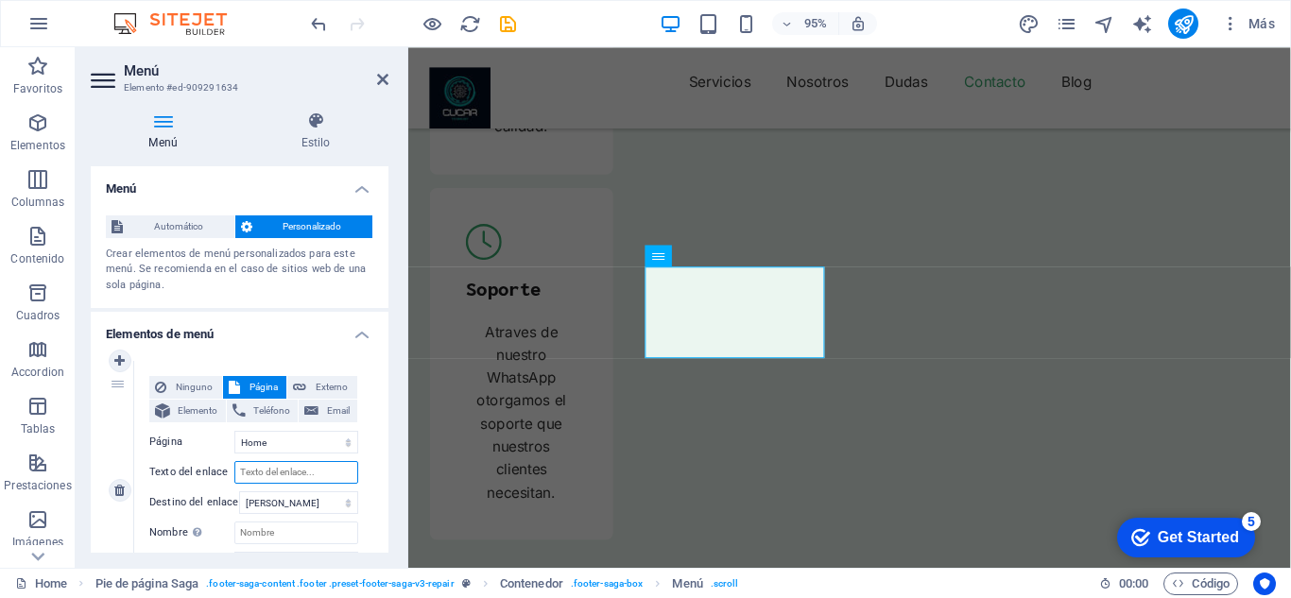
select select
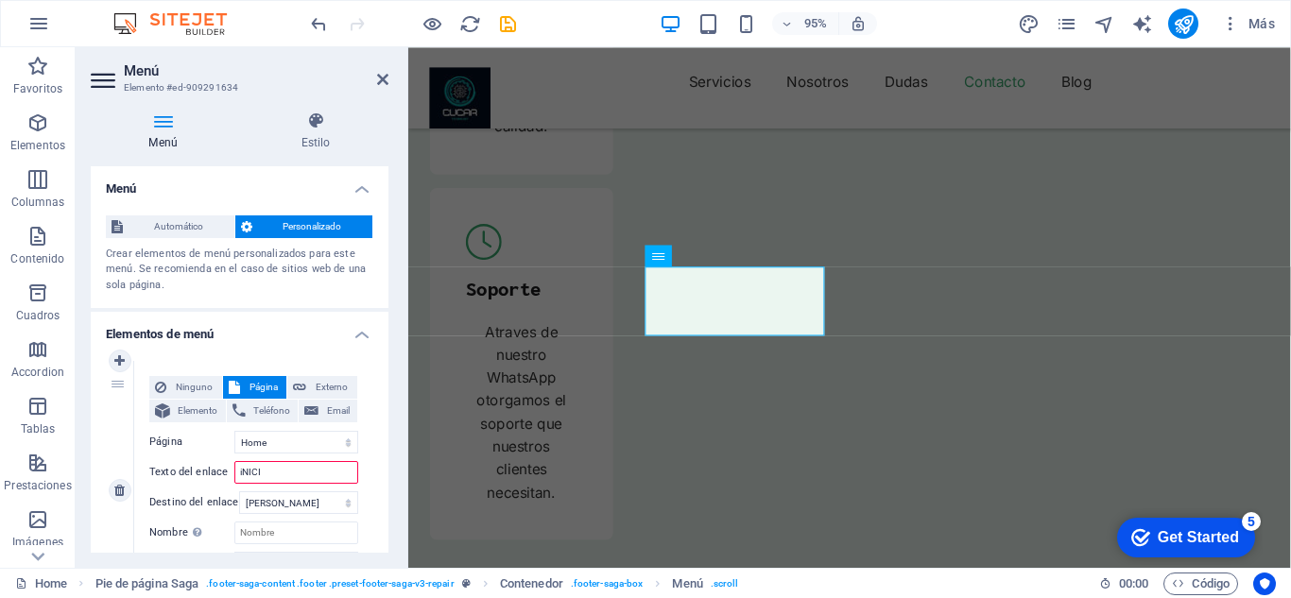
type input "iNICIO"
select select
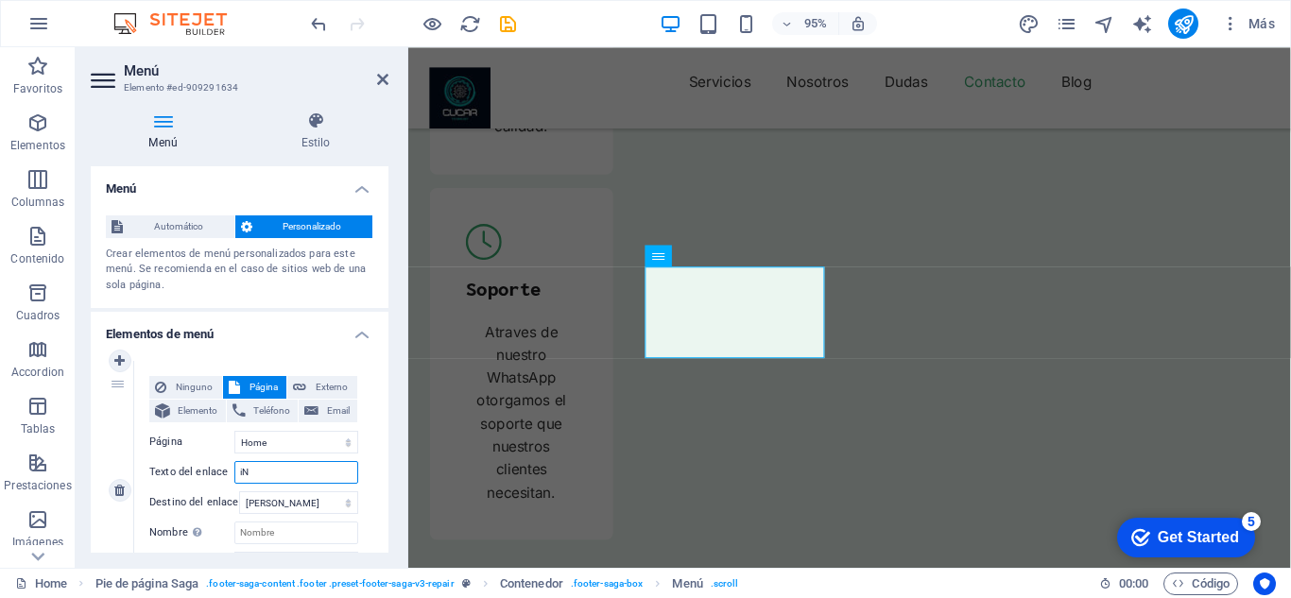
type input "i"
select select
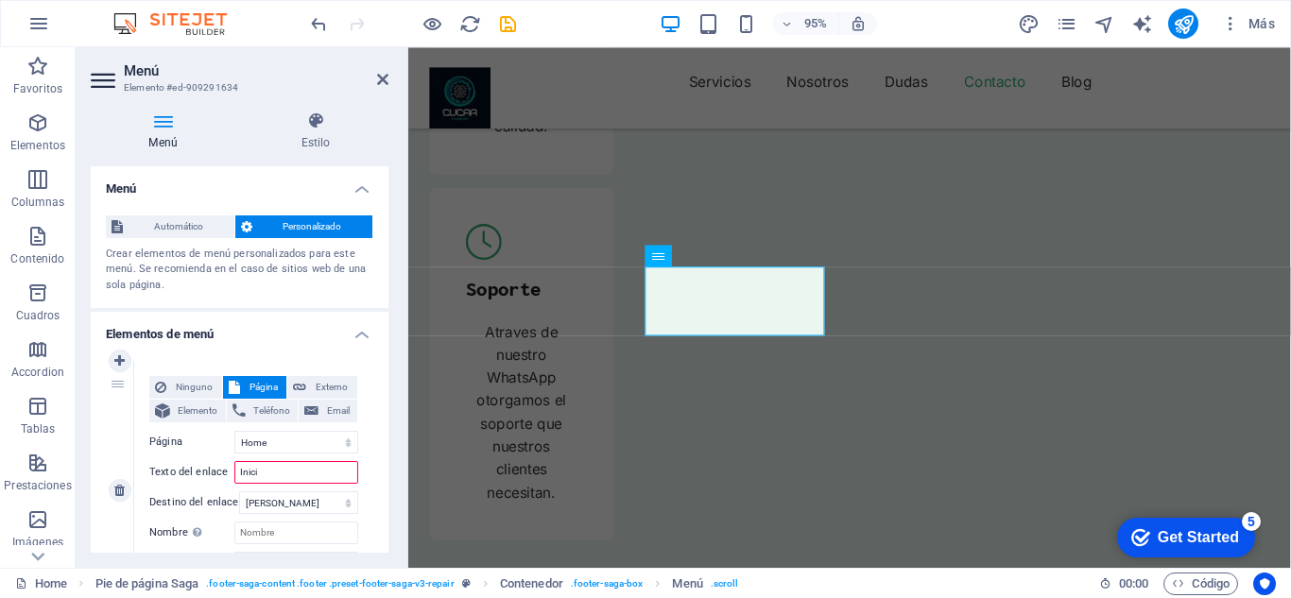
type input "Inicio"
select select
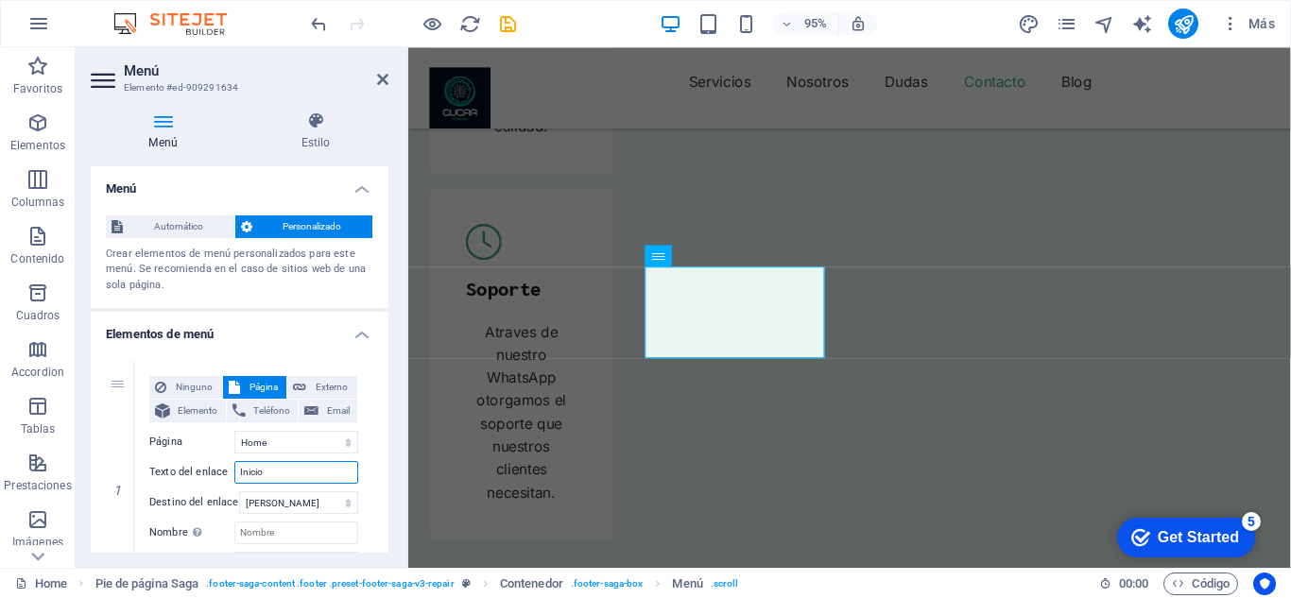
type input "Inicio"
drag, startPoint x: 384, startPoint y: 270, endPoint x: 386, endPoint y: 311, distance: 40.7
click at [386, 311] on div "Menú Automático Personalizado Crear elementos de menú personalizados para este …" at bounding box center [240, 359] width 298 height 387
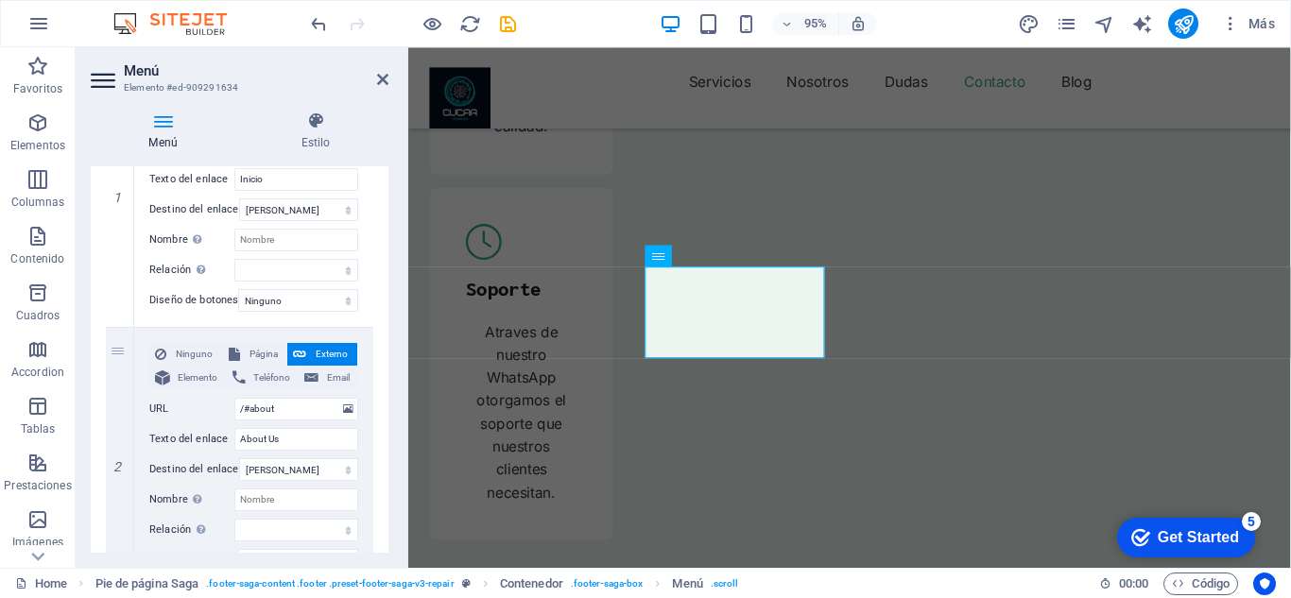
scroll to position [305, 0]
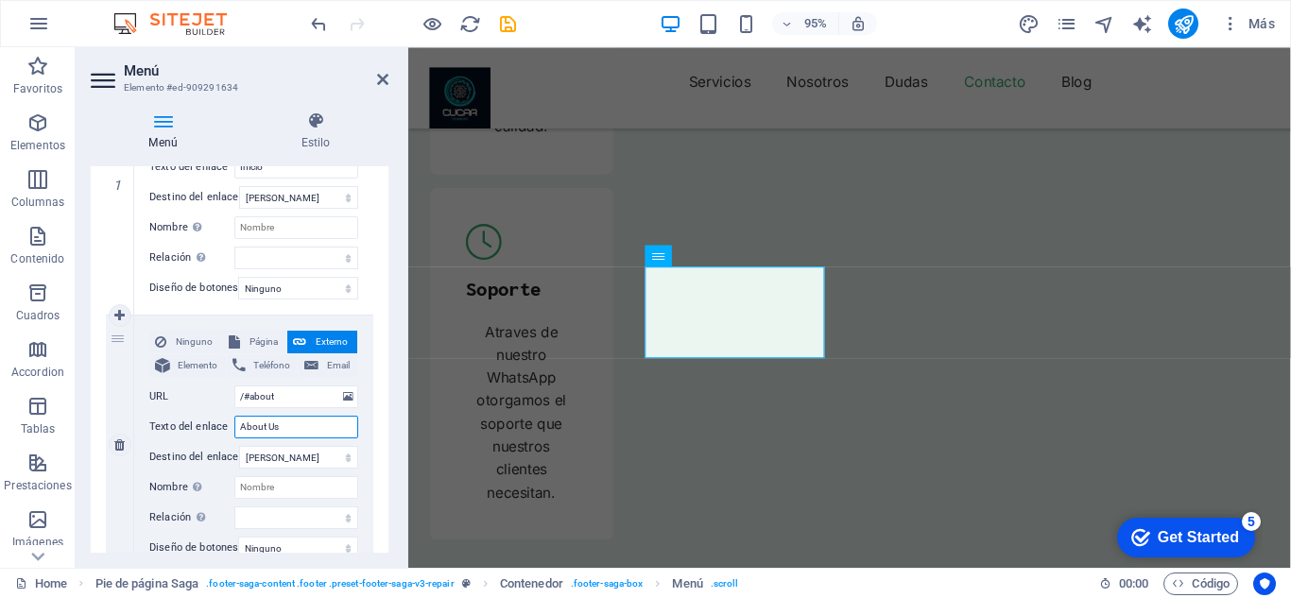
drag, startPoint x: 297, startPoint y: 420, endPoint x: 219, endPoint y: 423, distance: 77.6
click at [219, 423] on div "Texto del enlace About Us" at bounding box center [253, 427] width 209 height 23
type input "Noso"
select select
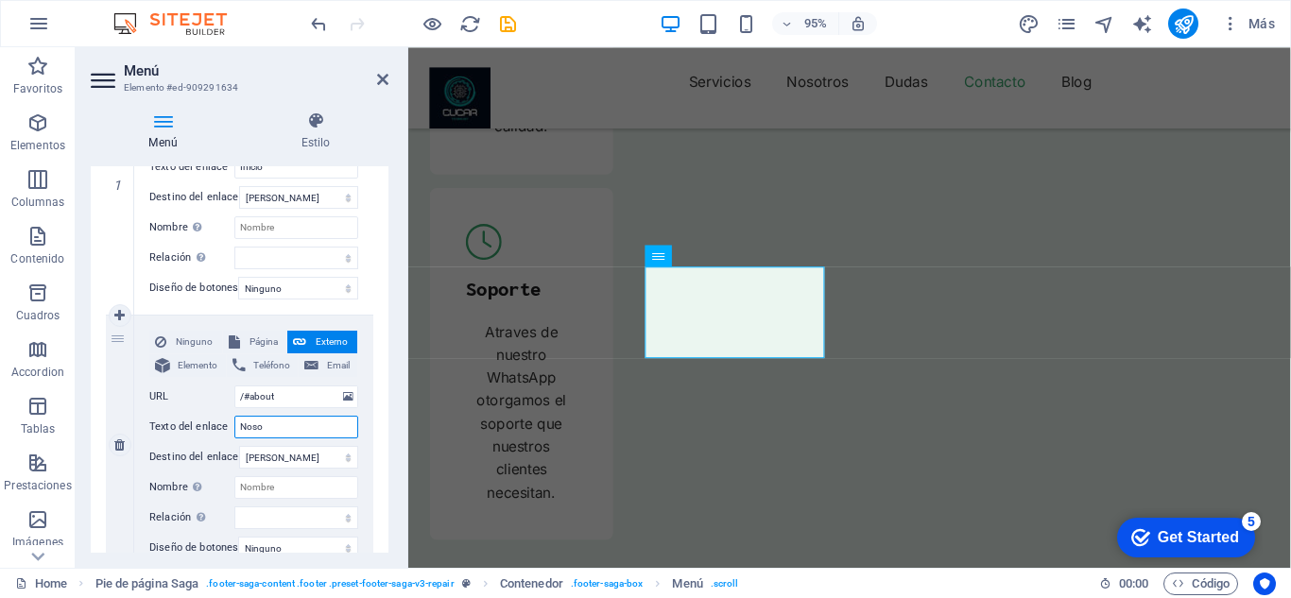
select select
type input "Nosotros"
select select
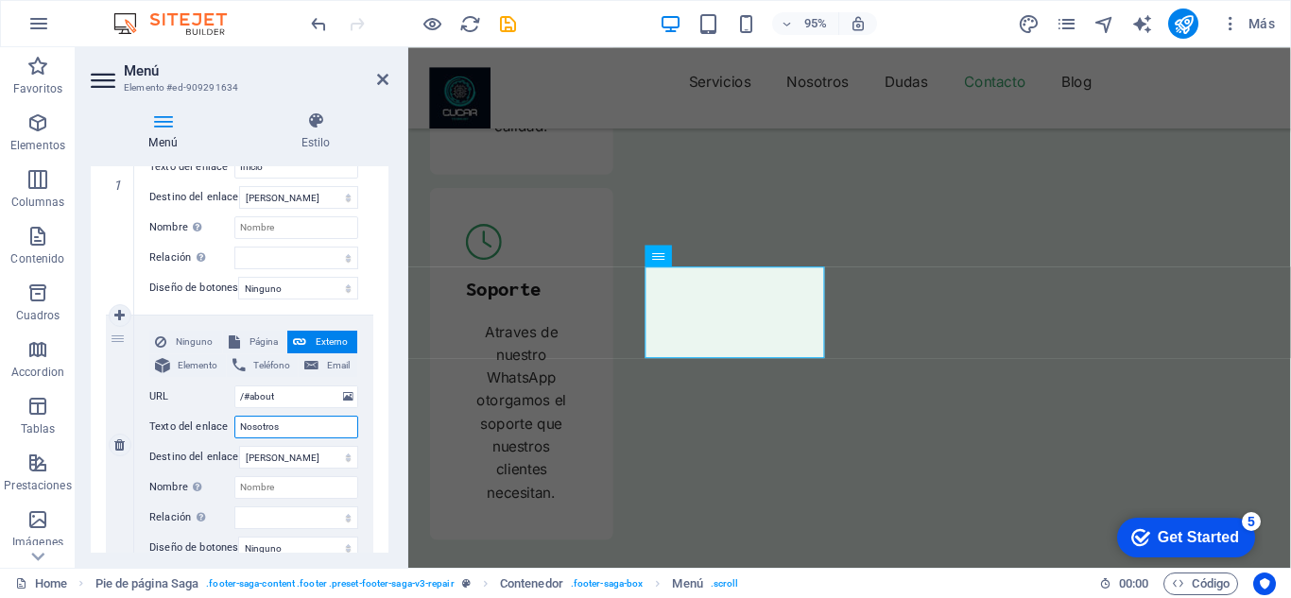
select select
type input "Nosotros"
drag, startPoint x: 384, startPoint y: 359, endPoint x: 382, endPoint y: 411, distance: 52.0
click at [382, 411] on div "1 Ninguno Página Externo Elemento Teléfono Email Página Home Blog Subpage Legal…" at bounding box center [240, 575] width 298 height 1069
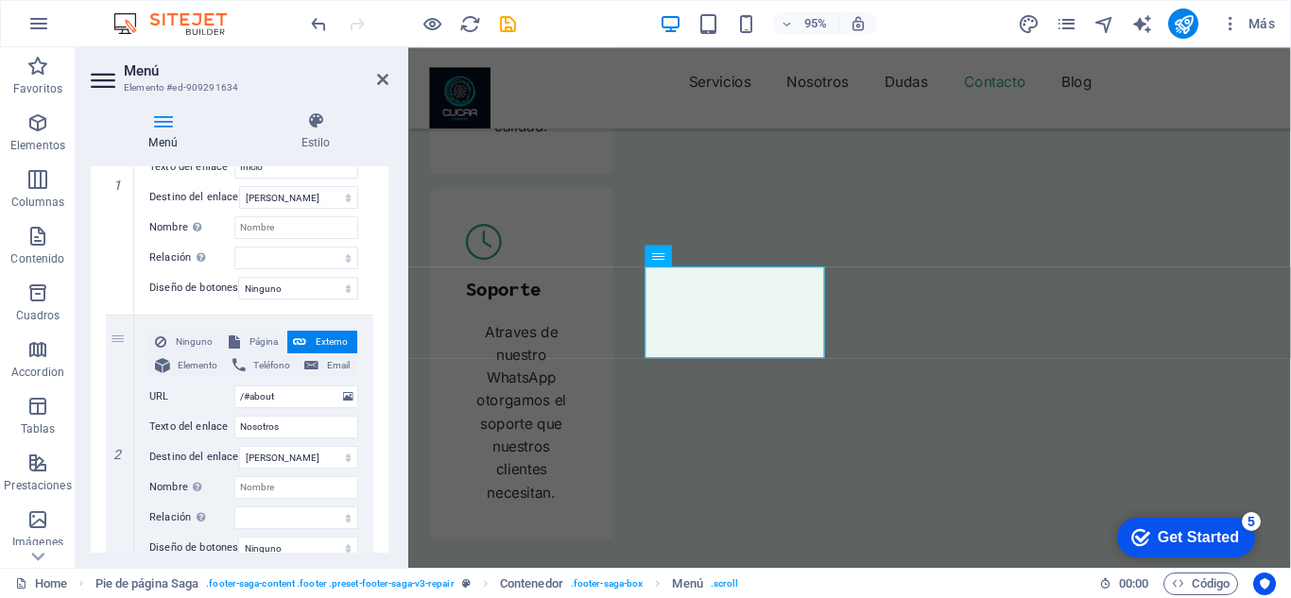
drag, startPoint x: 384, startPoint y: 355, endPoint x: 385, endPoint y: 408, distance: 53.9
click at [385, 408] on div "Menú Automático Personalizado Crear elementos de menú personalizados para este …" at bounding box center [240, 359] width 298 height 387
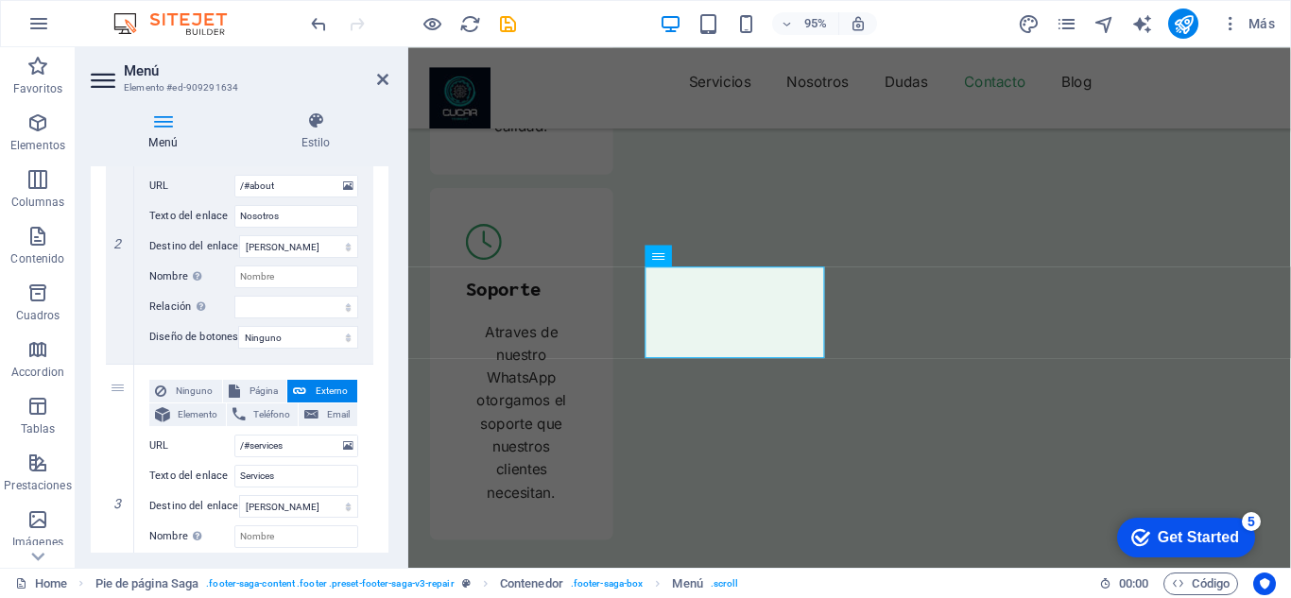
scroll to position [554, 0]
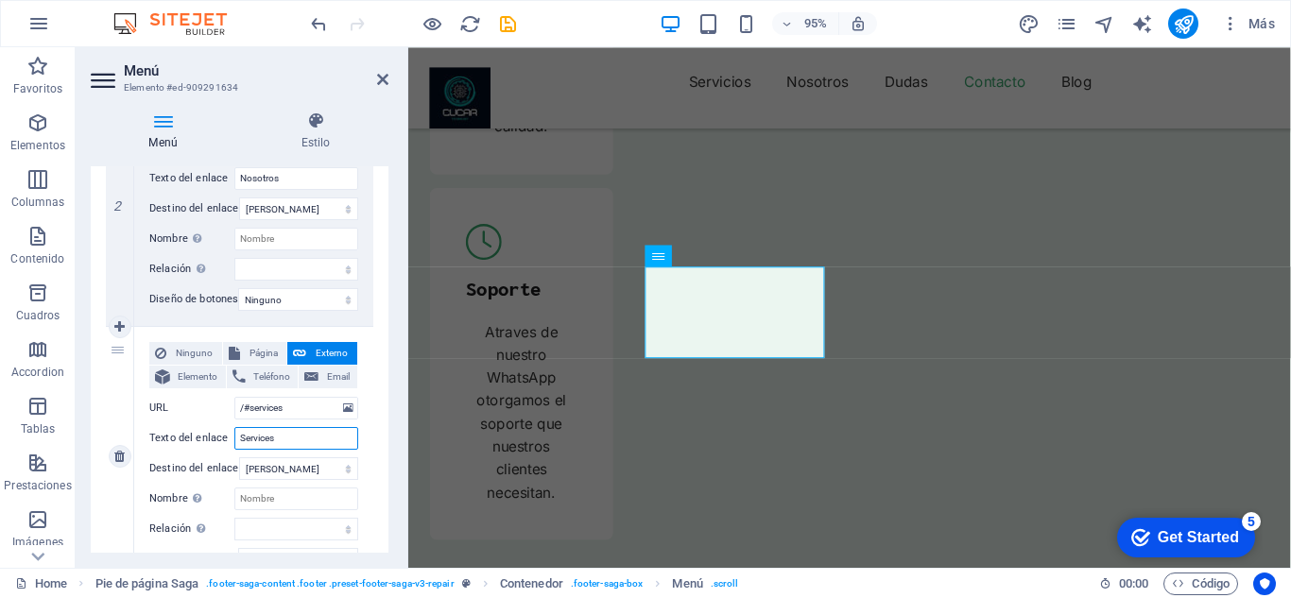
drag, startPoint x: 296, startPoint y: 442, endPoint x: 212, endPoint y: 439, distance: 84.2
click at [212, 439] on div "Texto del enlace Services" at bounding box center [253, 438] width 209 height 23
type input "Servicio"
select select
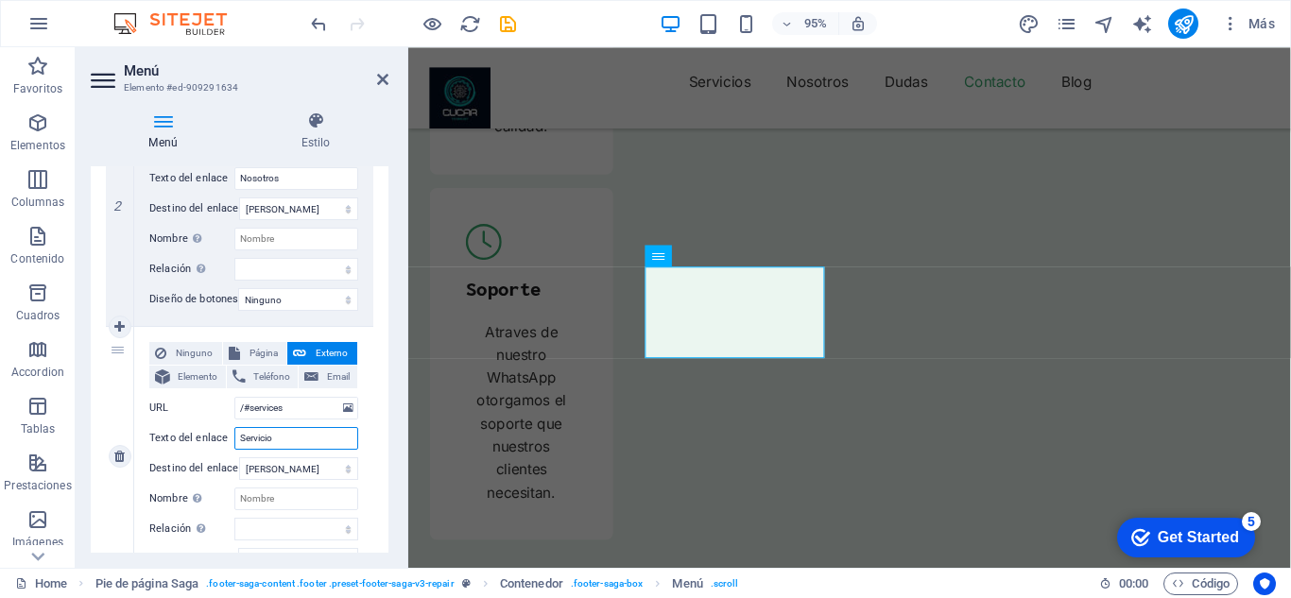
select select
type input "Servicios"
select select
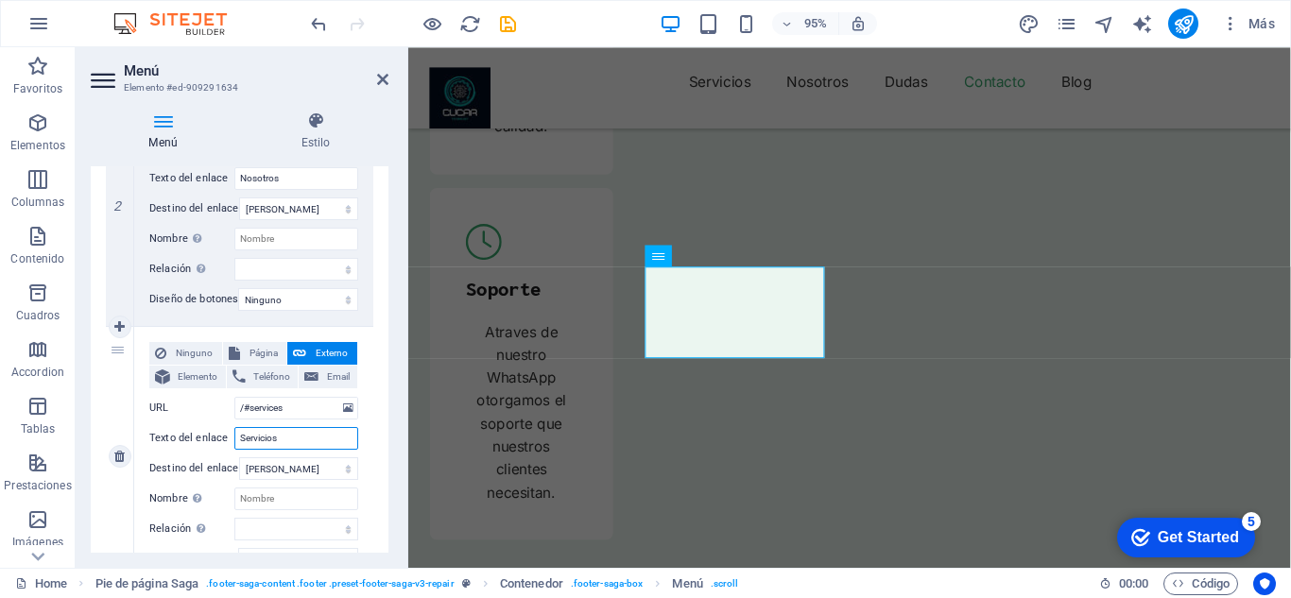
select select
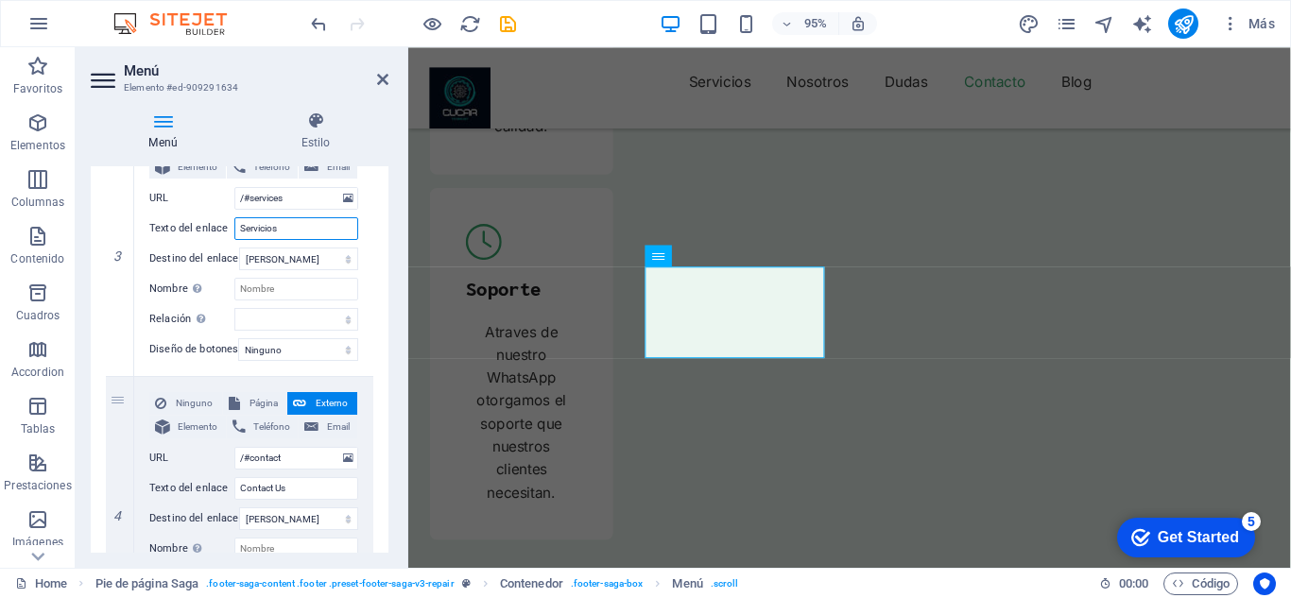
scroll to position [767, 0]
type input "Servicios"
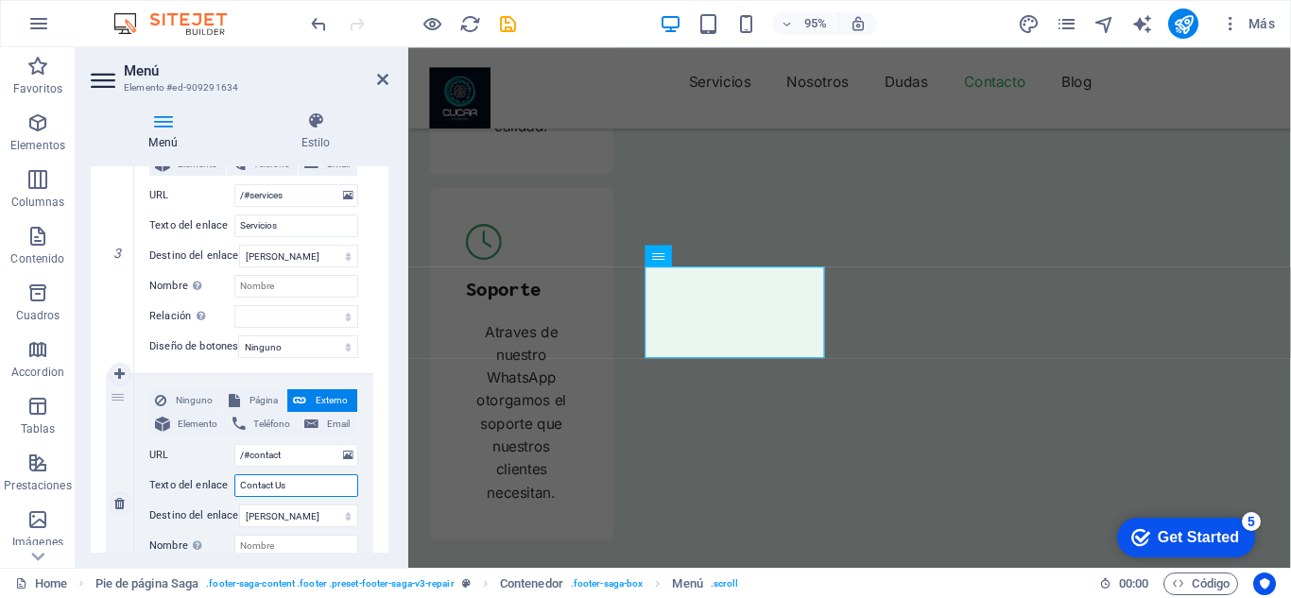
drag, startPoint x: 299, startPoint y: 488, endPoint x: 215, endPoint y: 487, distance: 84.1
click at [215, 487] on div "Texto del enlace Contact Us" at bounding box center [253, 486] width 209 height 23
type input "Contacto"
select select
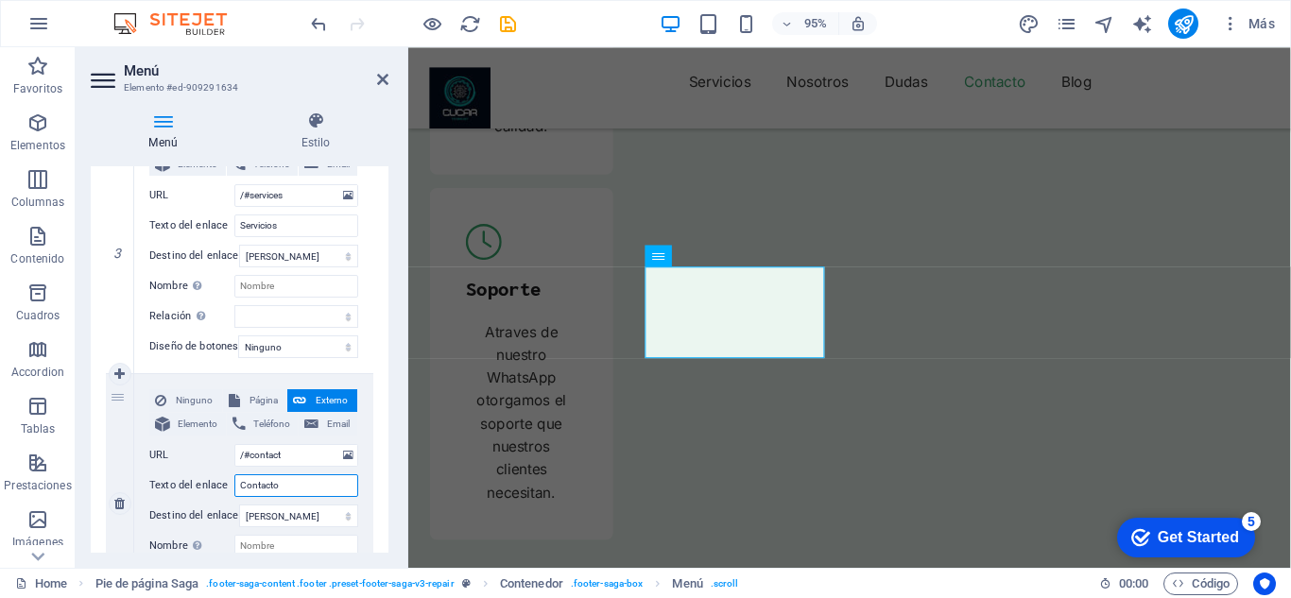
select select
type input "Contacto"
click at [384, 82] on icon at bounding box center [382, 79] width 11 height 15
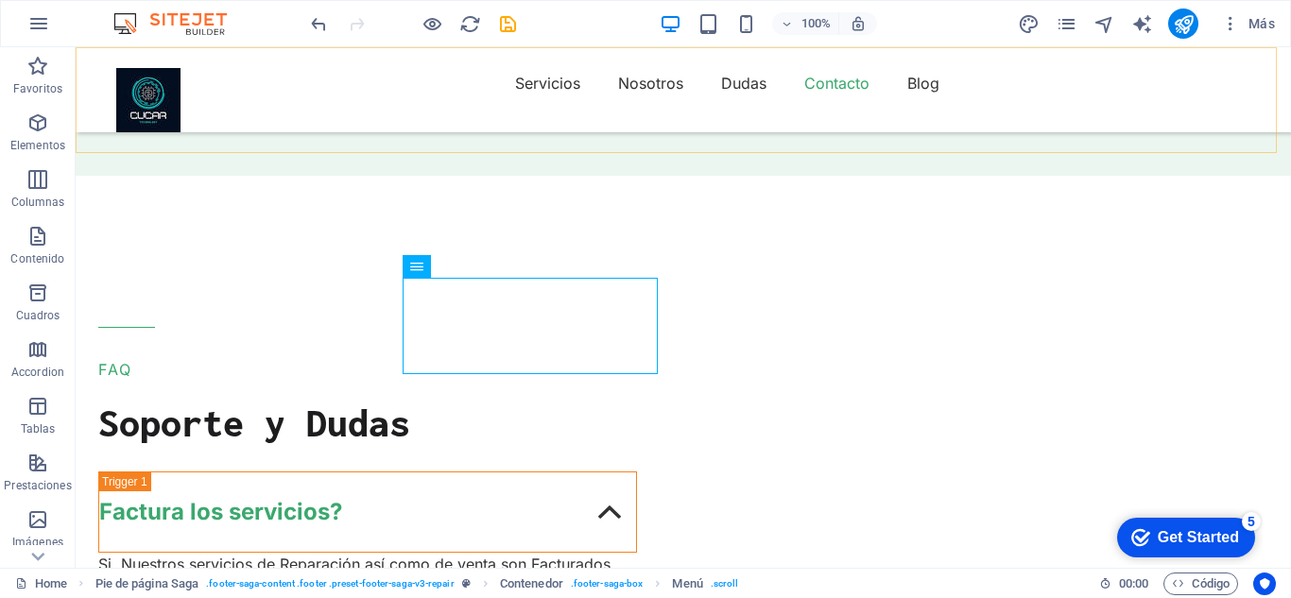
scroll to position [6917, 0]
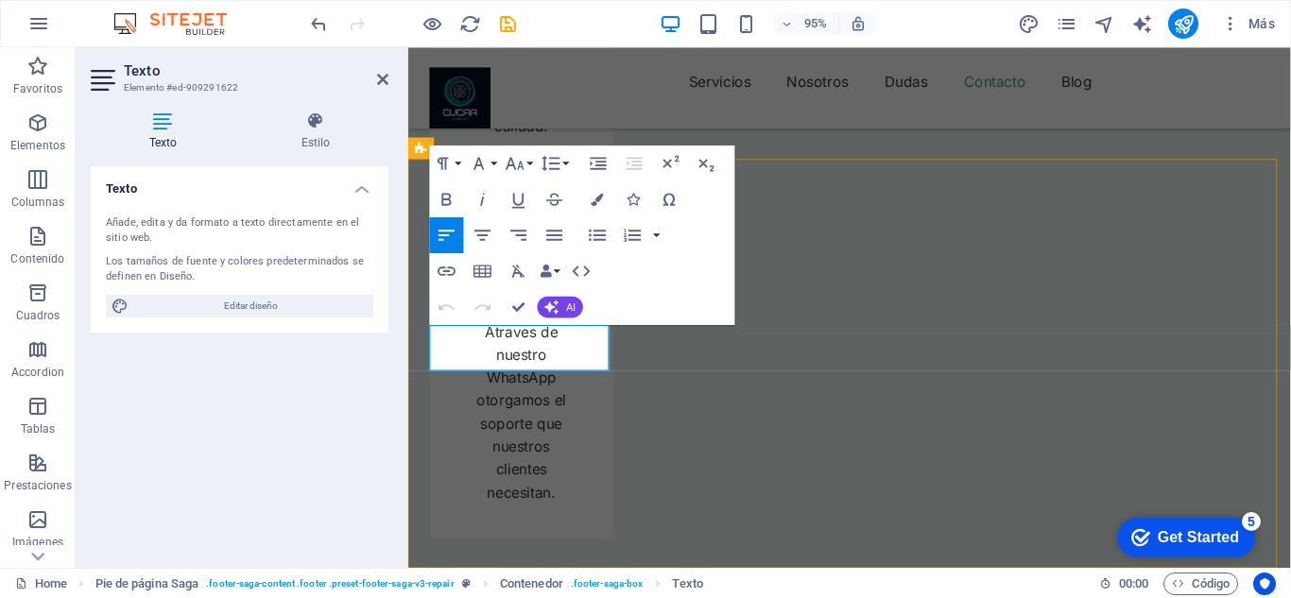
drag, startPoint x: 569, startPoint y: 374, endPoint x: 431, endPoint y: 345, distance: 141.1
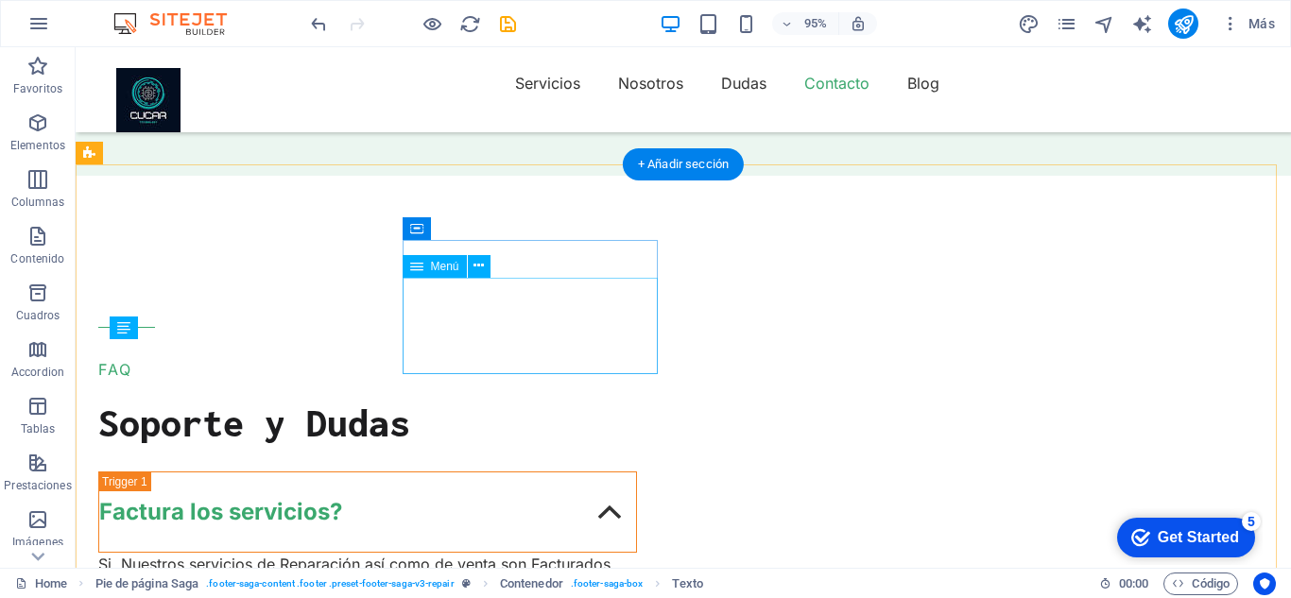
scroll to position [6917, 0]
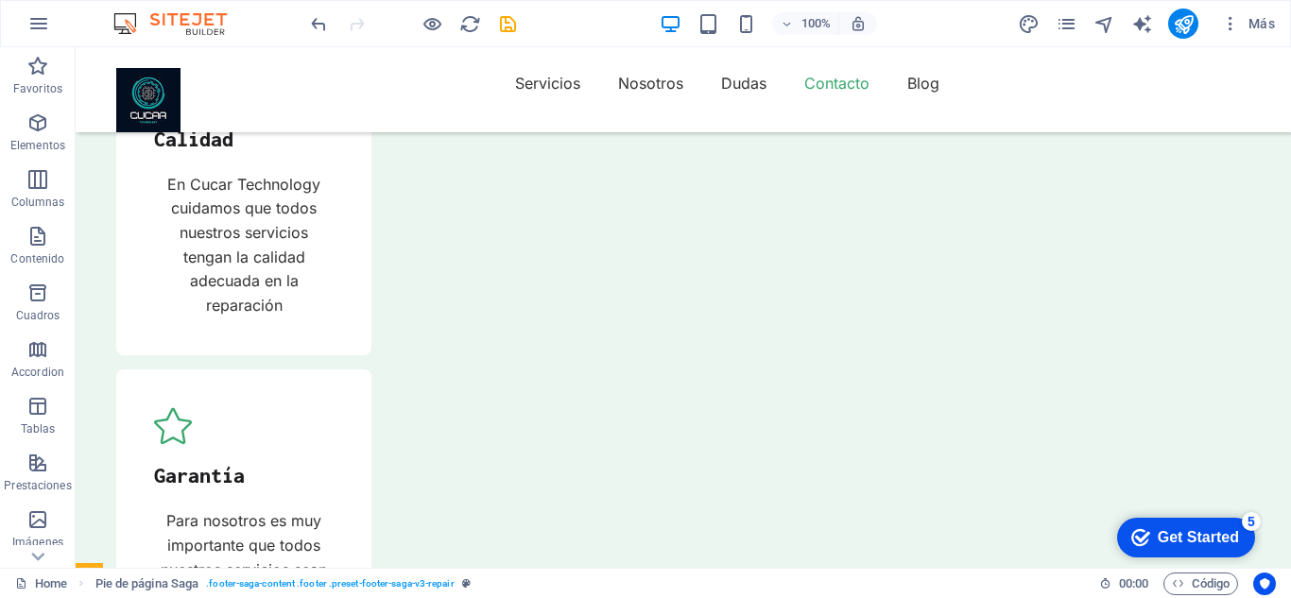
scroll to position [6495, 0]
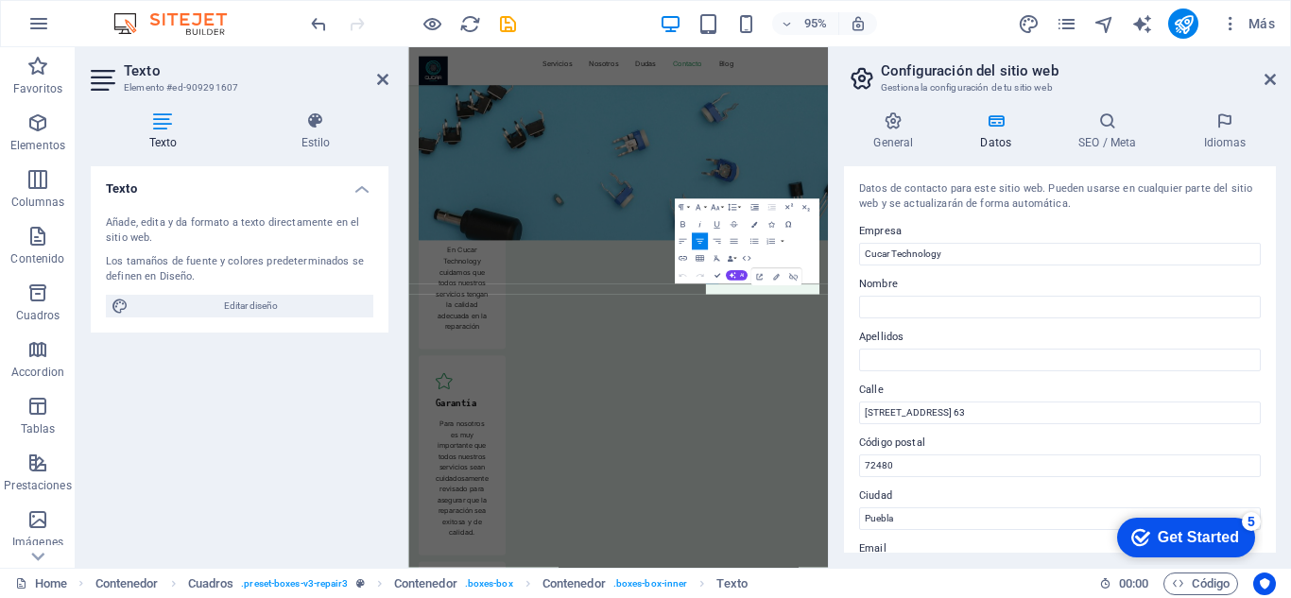
scroll to position [7383, 0]
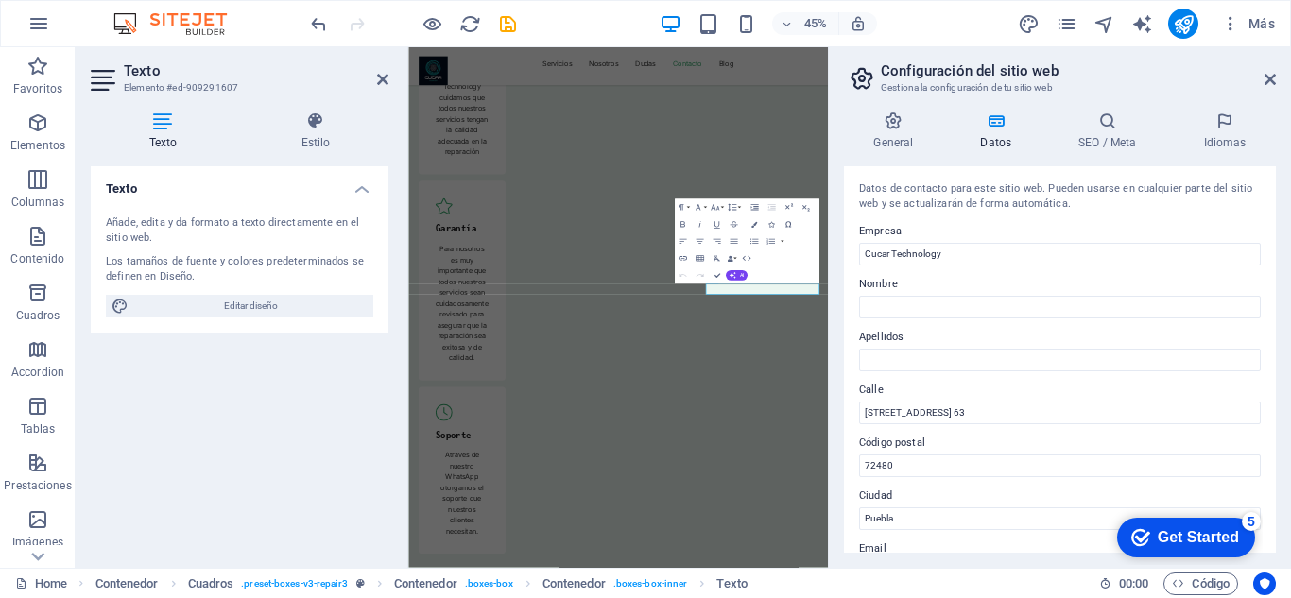
drag, startPoint x: 1271, startPoint y: 306, endPoint x: 1275, endPoint y: 429, distance: 123.0
click at [1275, 429] on div "Datos de contacto para este sitio web. Pueden usarse en cualquier parte del sit…" at bounding box center [1060, 359] width 432 height 387
drag, startPoint x: 1272, startPoint y: 317, endPoint x: 1268, endPoint y: 389, distance: 72.0
click at [1268, 389] on div "Datos de contacto para este sitio web. Pueden usarse en cualquier parte del sit…" at bounding box center [1060, 359] width 432 height 387
drag, startPoint x: 1268, startPoint y: 318, endPoint x: 1265, endPoint y: 409, distance: 91.7
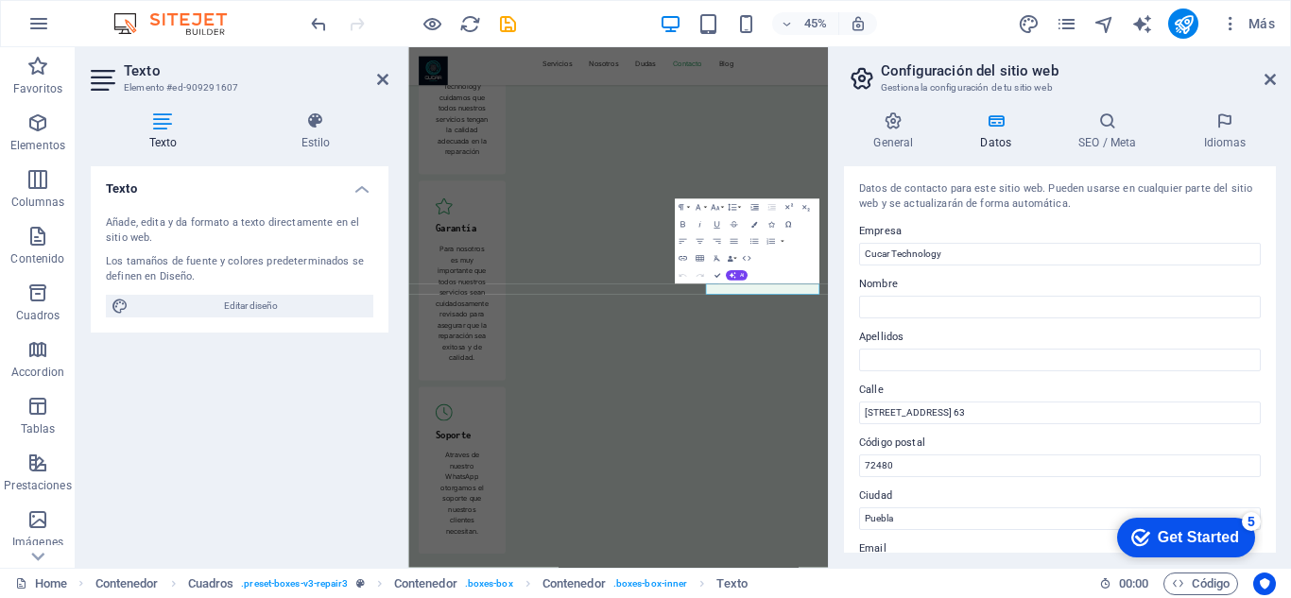
click at [1265, 409] on div "Datos de contacto para este sitio web. Pueden usarse en cualquier parte del sit…" at bounding box center [1060, 359] width 432 height 387
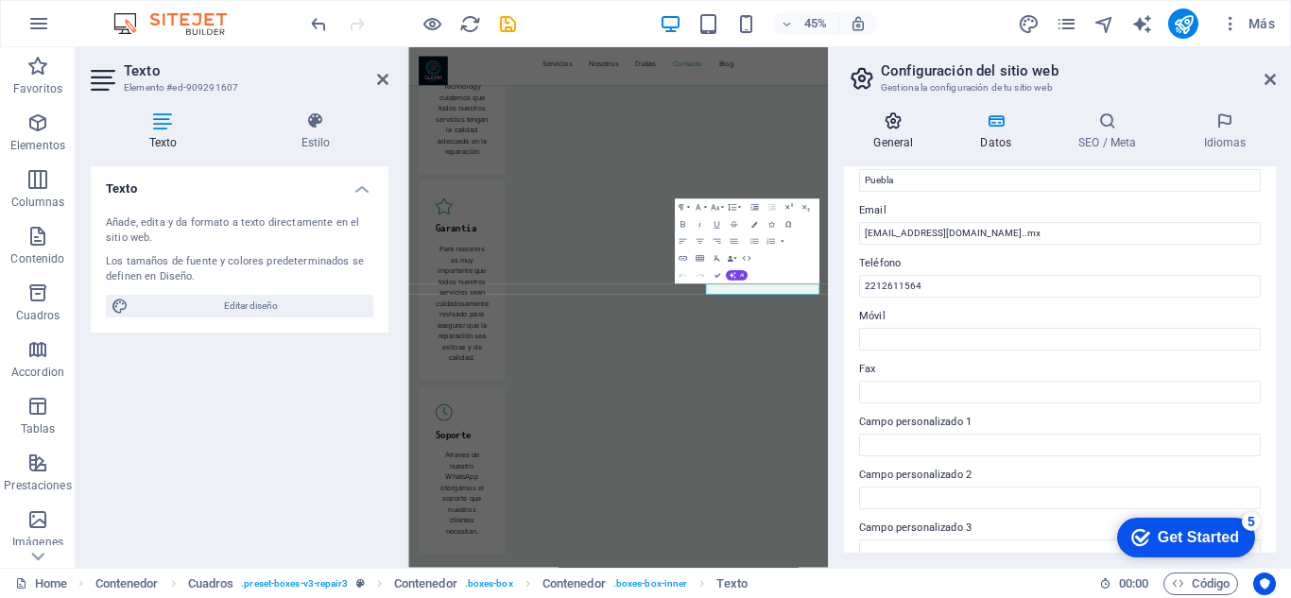
click at [893, 124] on icon at bounding box center [893, 121] width 99 height 19
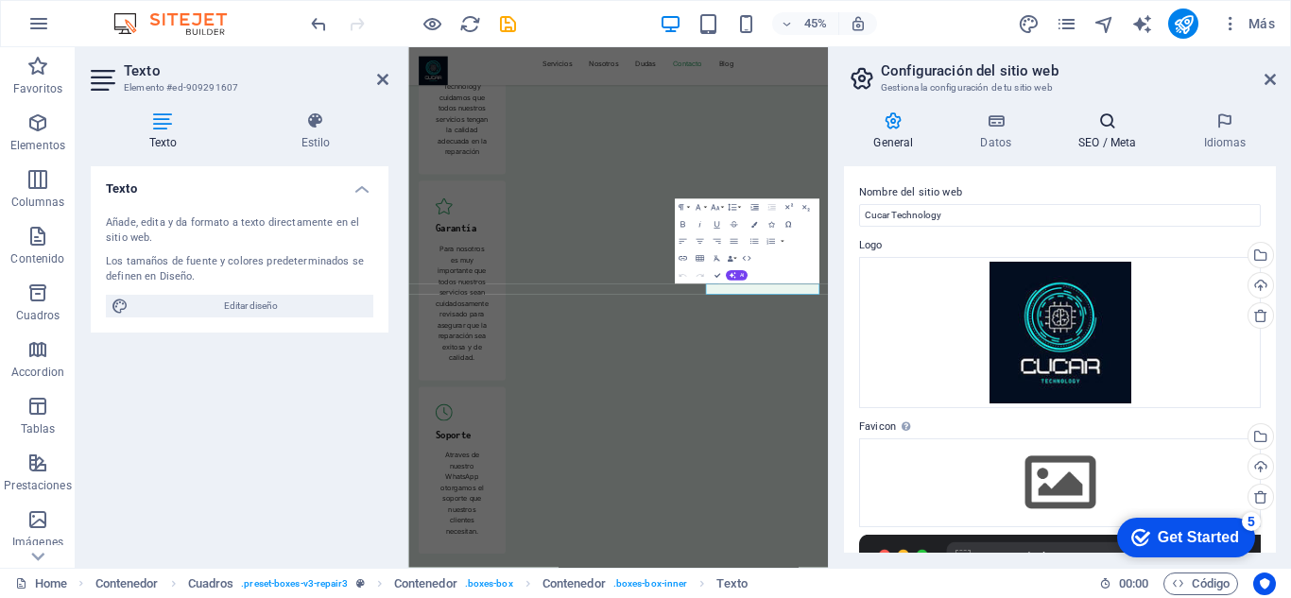
click at [1114, 145] on h4 "SEO / Meta" at bounding box center [1111, 132] width 125 height 40
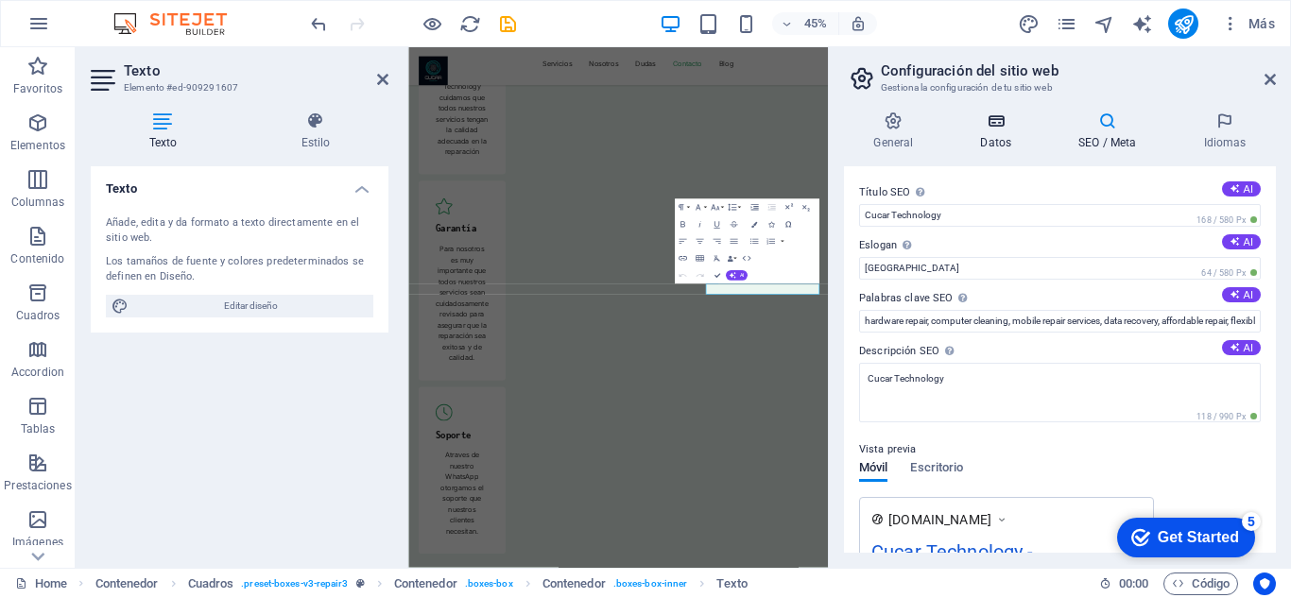
click at [1002, 125] on icon at bounding box center [996, 121] width 91 height 19
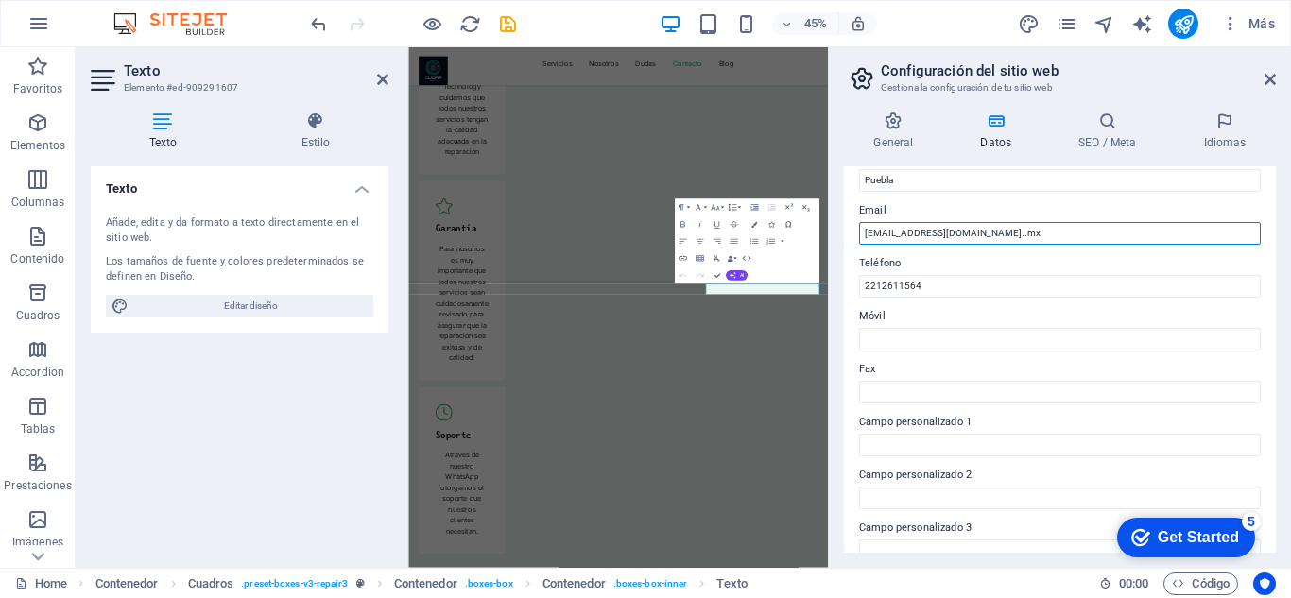
click at [949, 237] on input "[EMAIL_ADDRESS][DOMAIN_NAME]..mx" at bounding box center [1060, 233] width 402 height 23
type input "[EMAIL_ADDRESS][DOMAIN_NAME]"
click at [1269, 80] on icon at bounding box center [1270, 79] width 11 height 15
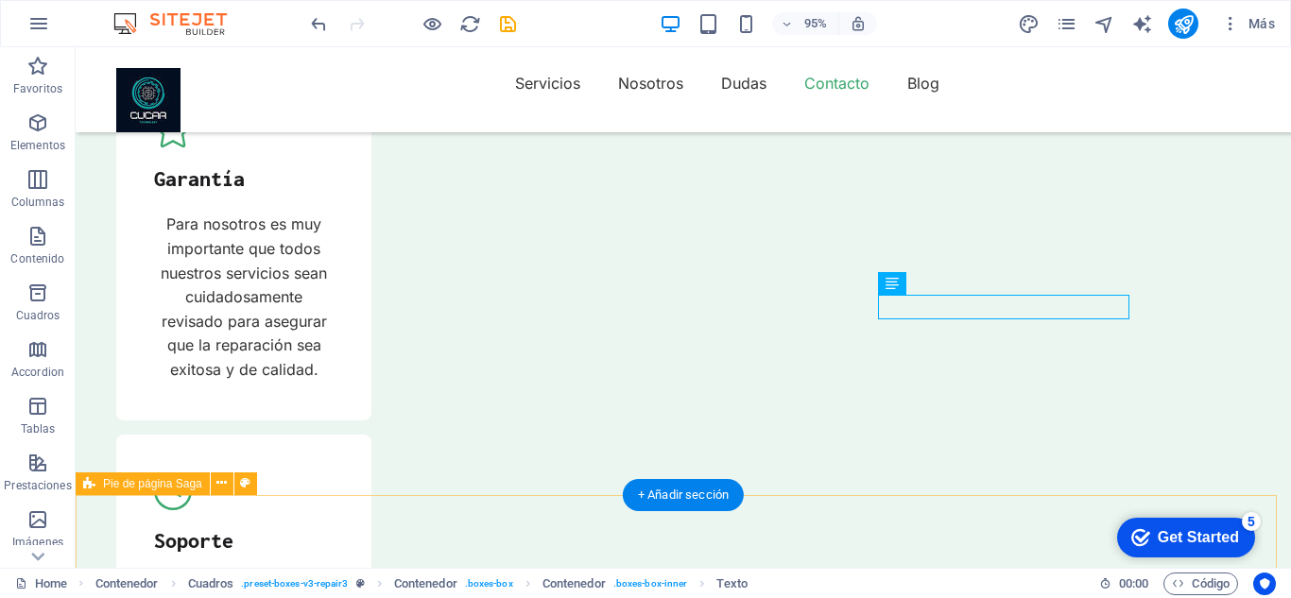
scroll to position [6586, 0]
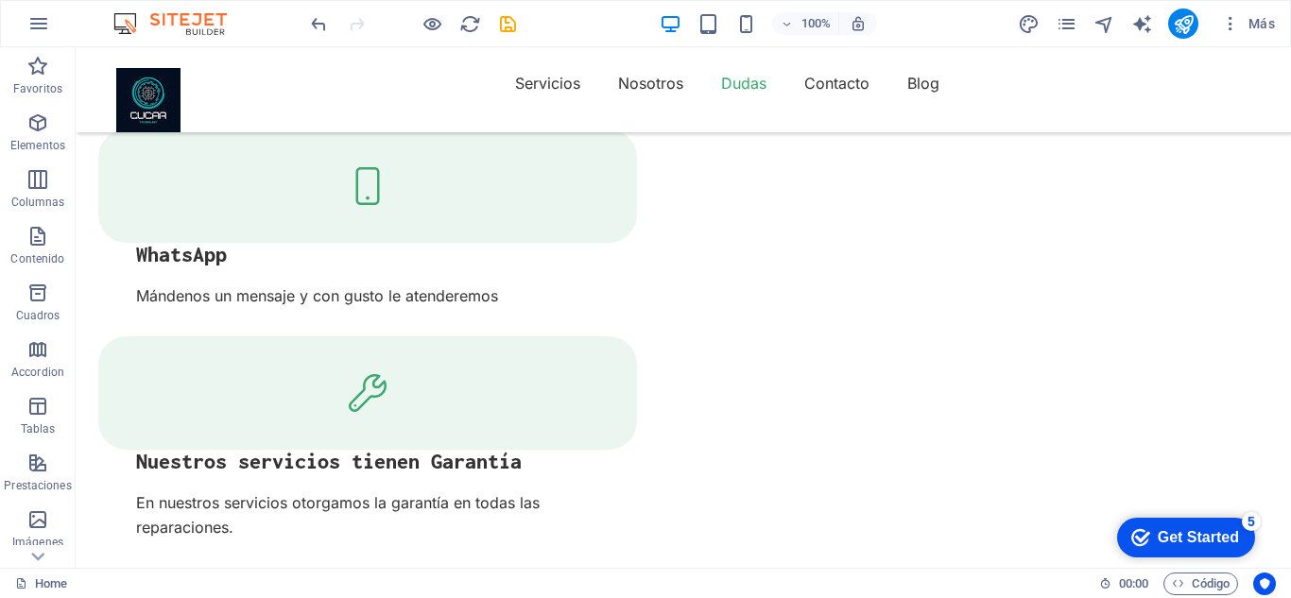
scroll to position [3526, 0]
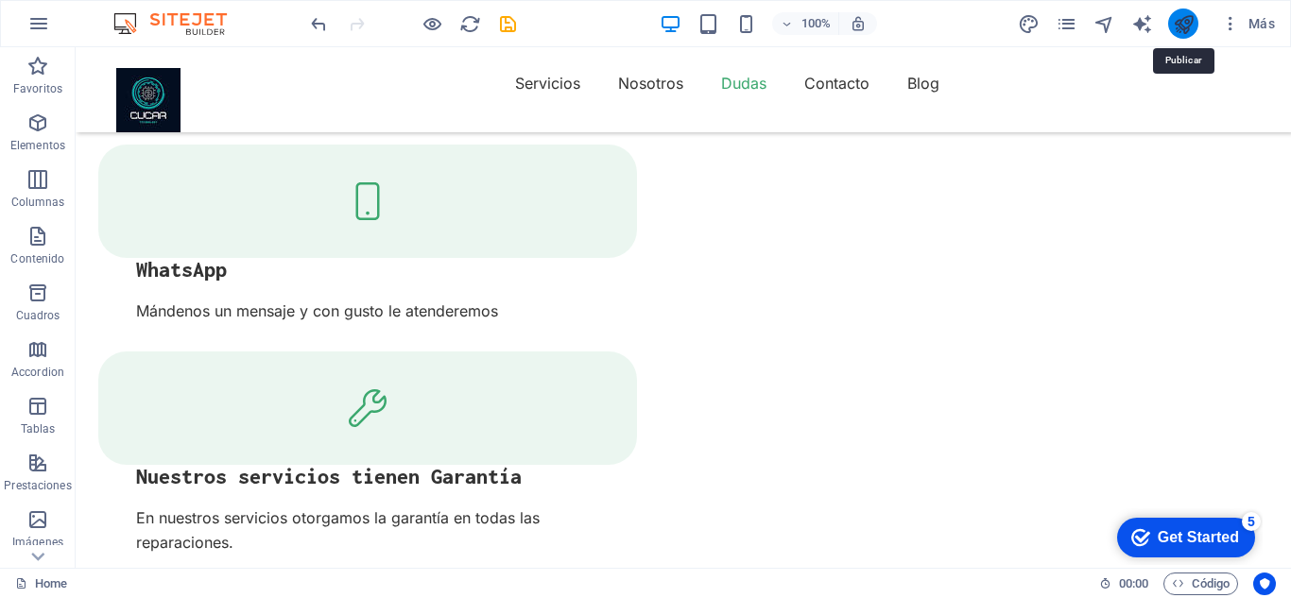
click at [1181, 26] on icon "publish" at bounding box center [1184, 24] width 22 height 22
